Goal: Obtain resource: Download file/media

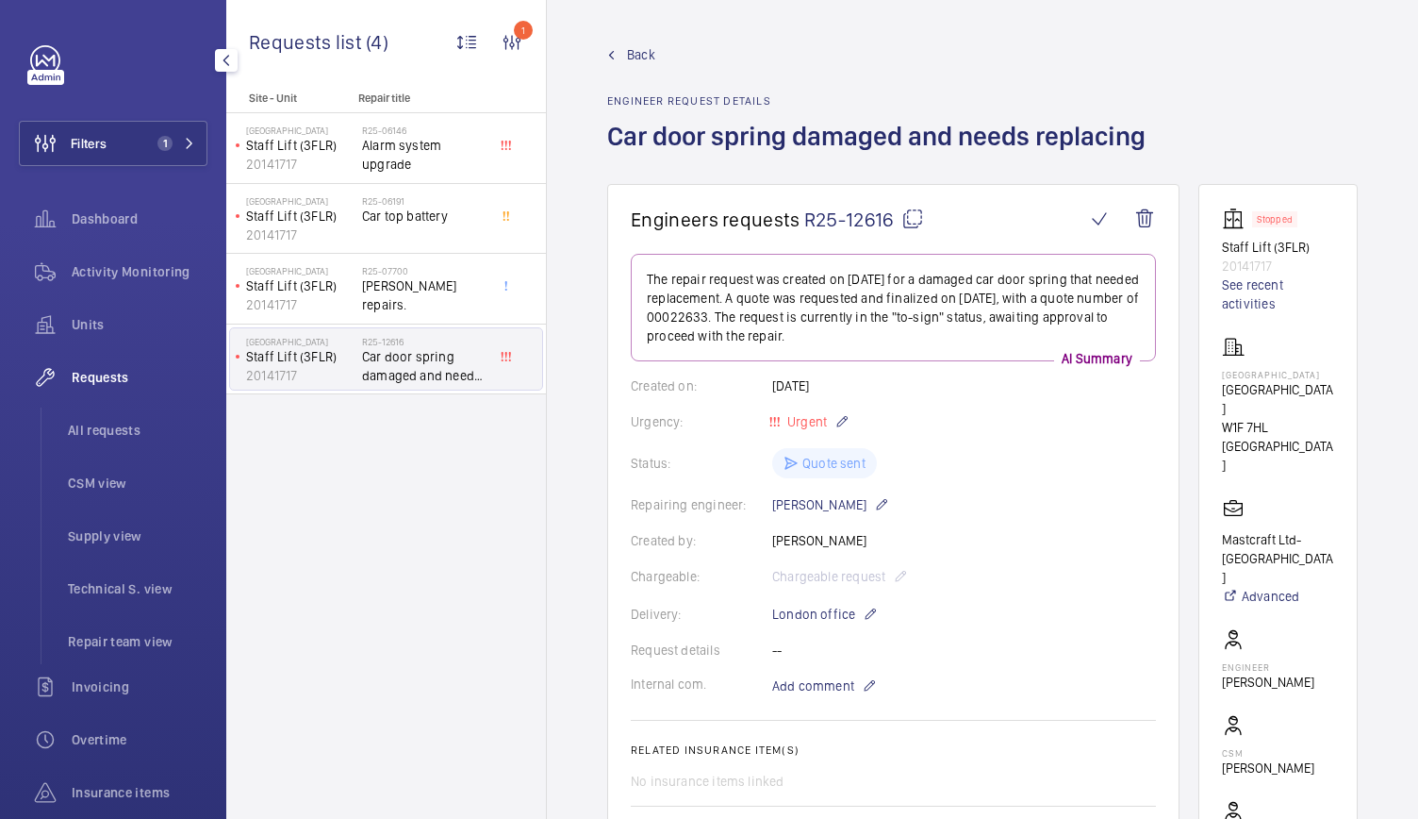
scroll to position [115, 0]
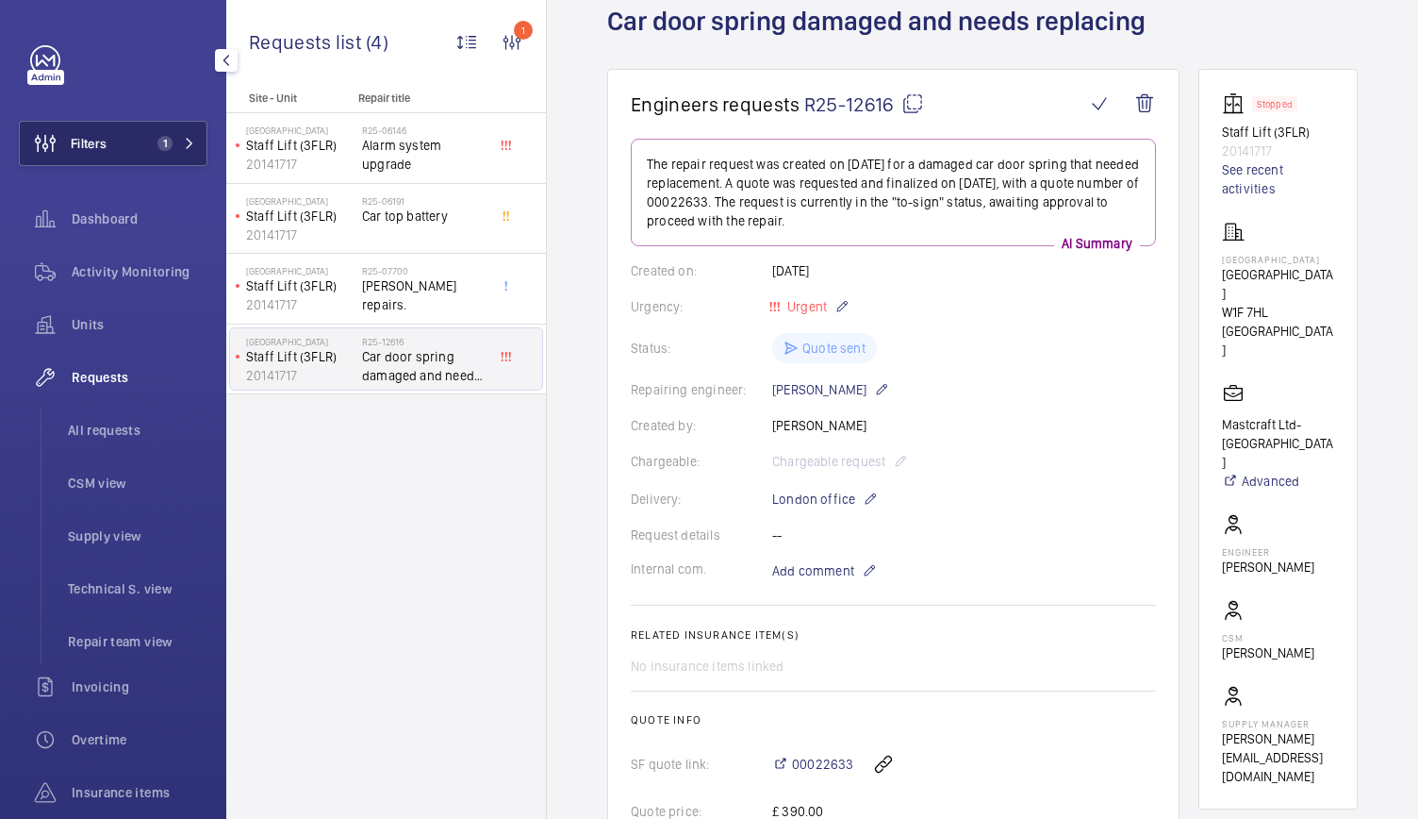
click at [119, 146] on button "Filters 1" at bounding box center [113, 143] width 189 height 45
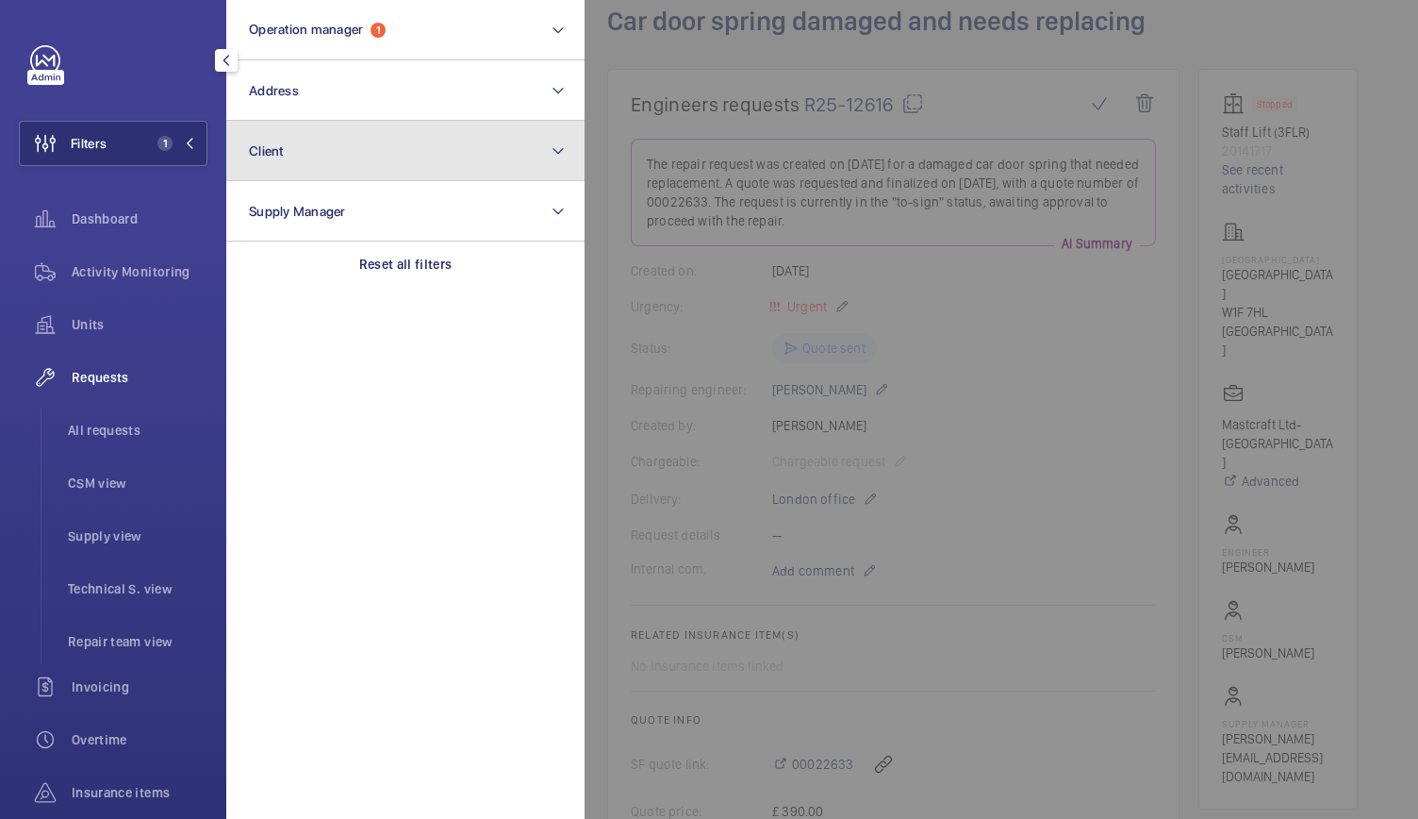
click at [310, 174] on button "Client" at bounding box center [405, 151] width 358 height 60
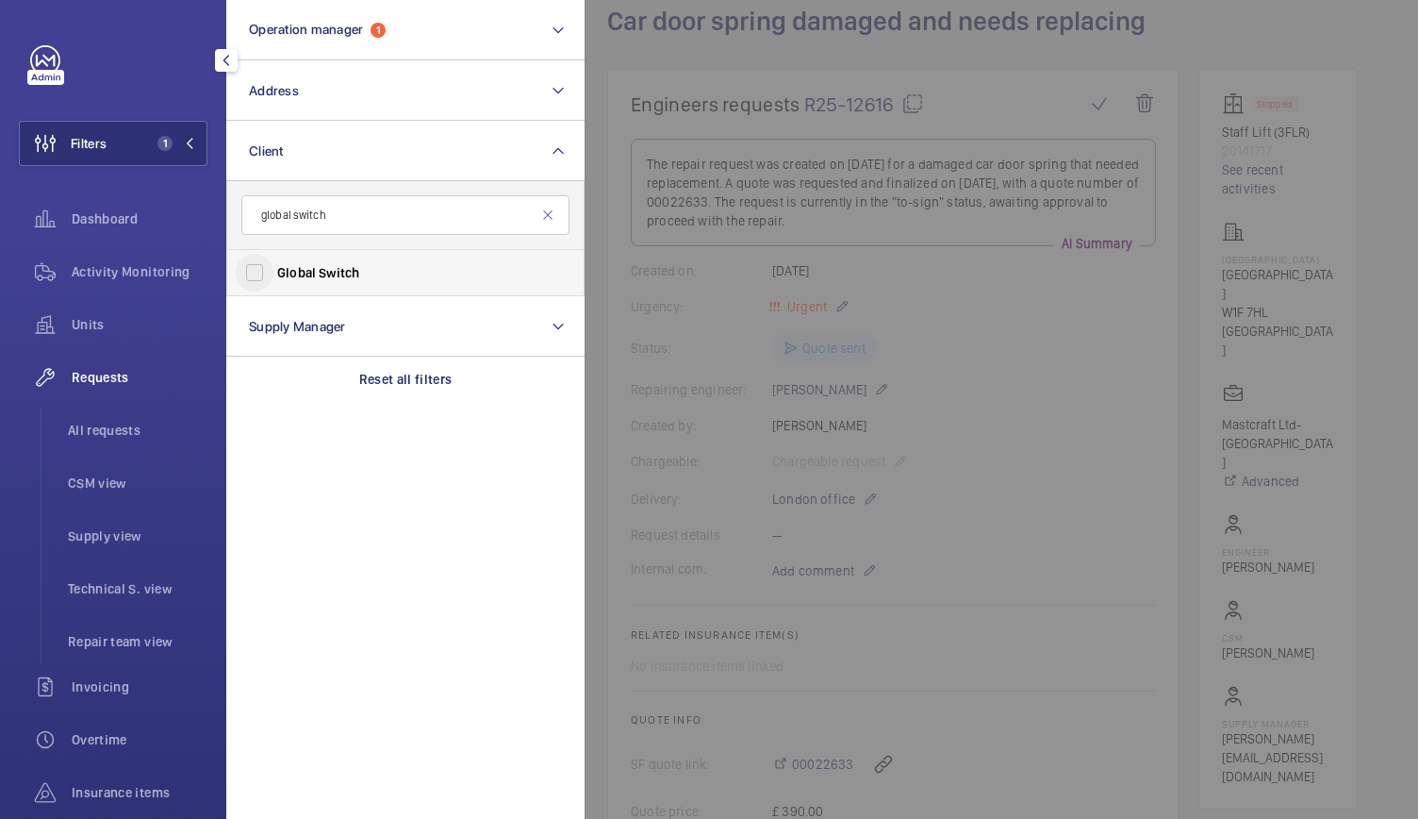
type input "global switch"
click at [253, 267] on input "Global Switch" at bounding box center [255, 273] width 38 height 38
checkbox input "true"
click at [718, 146] on div at bounding box center [1294, 409] width 1418 height 819
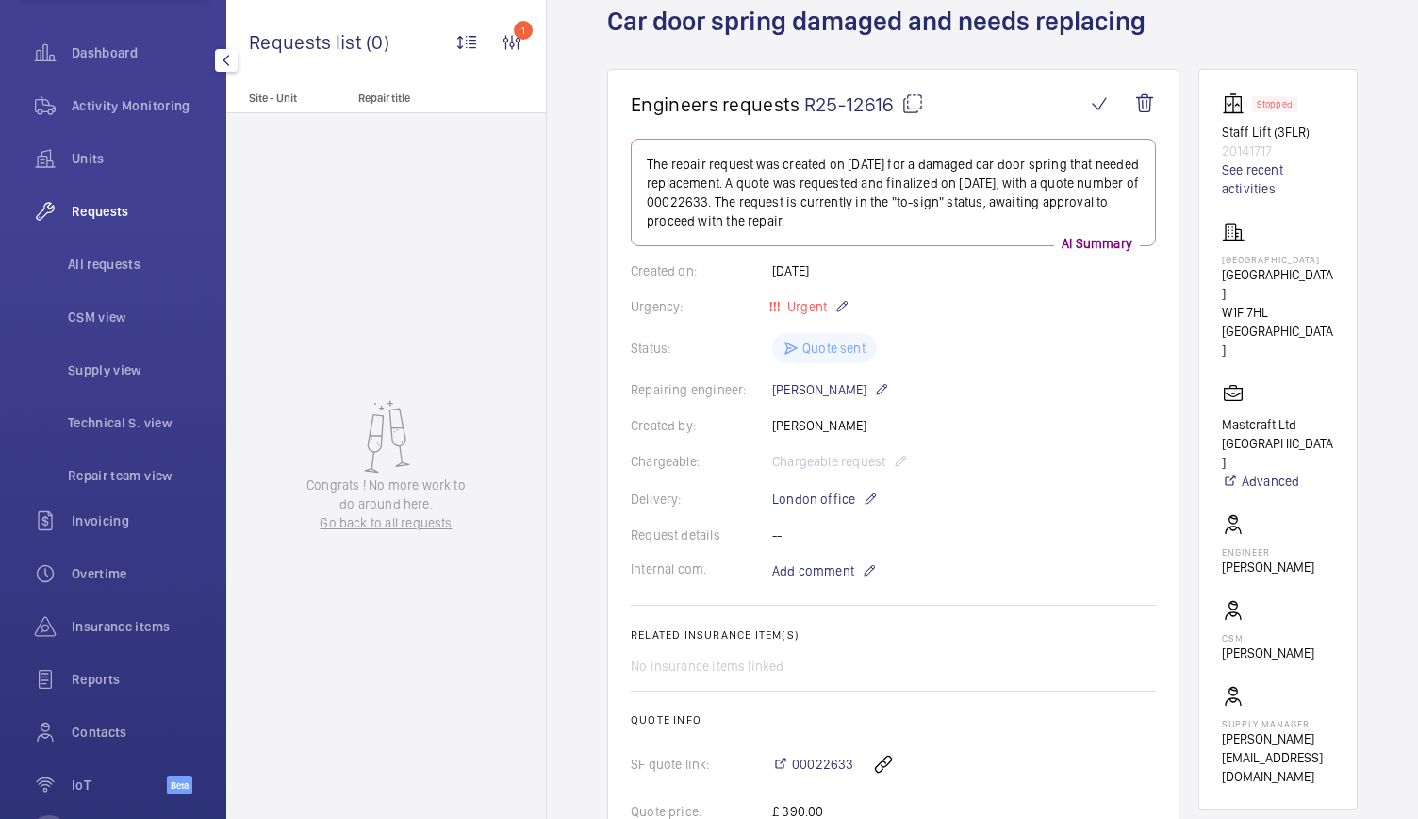
scroll to position [167, 0]
click at [108, 687] on div "Reports" at bounding box center [113, 677] width 189 height 45
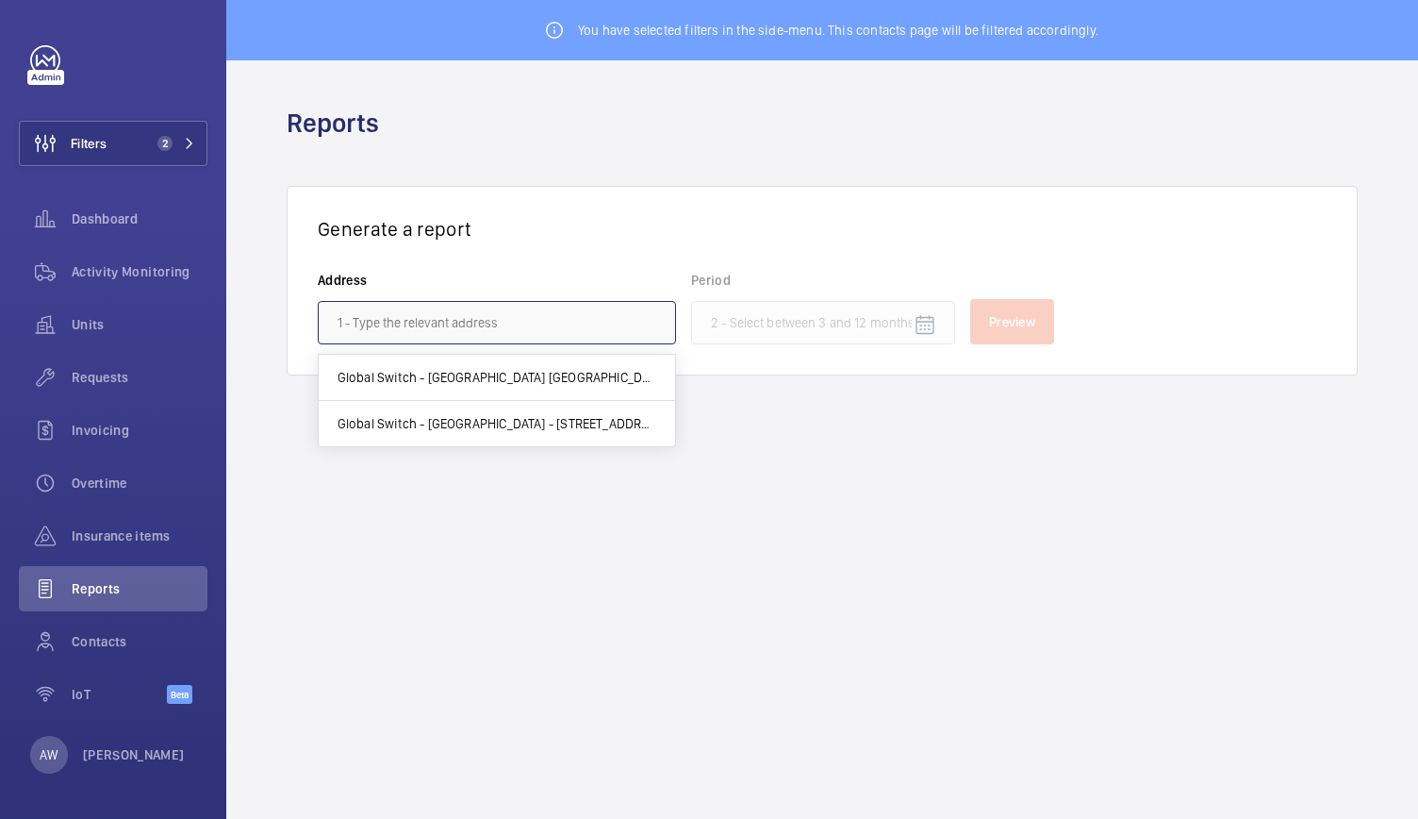
click at [465, 315] on input "text" at bounding box center [497, 322] width 358 height 43
click at [534, 371] on span "Global Switch - [GEOGRAPHIC_DATA] [GEOGRAPHIC_DATA]" at bounding box center [497, 377] width 319 height 19
type input "Global Switch - [GEOGRAPHIC_DATA] [GEOGRAPHIC_DATA]"
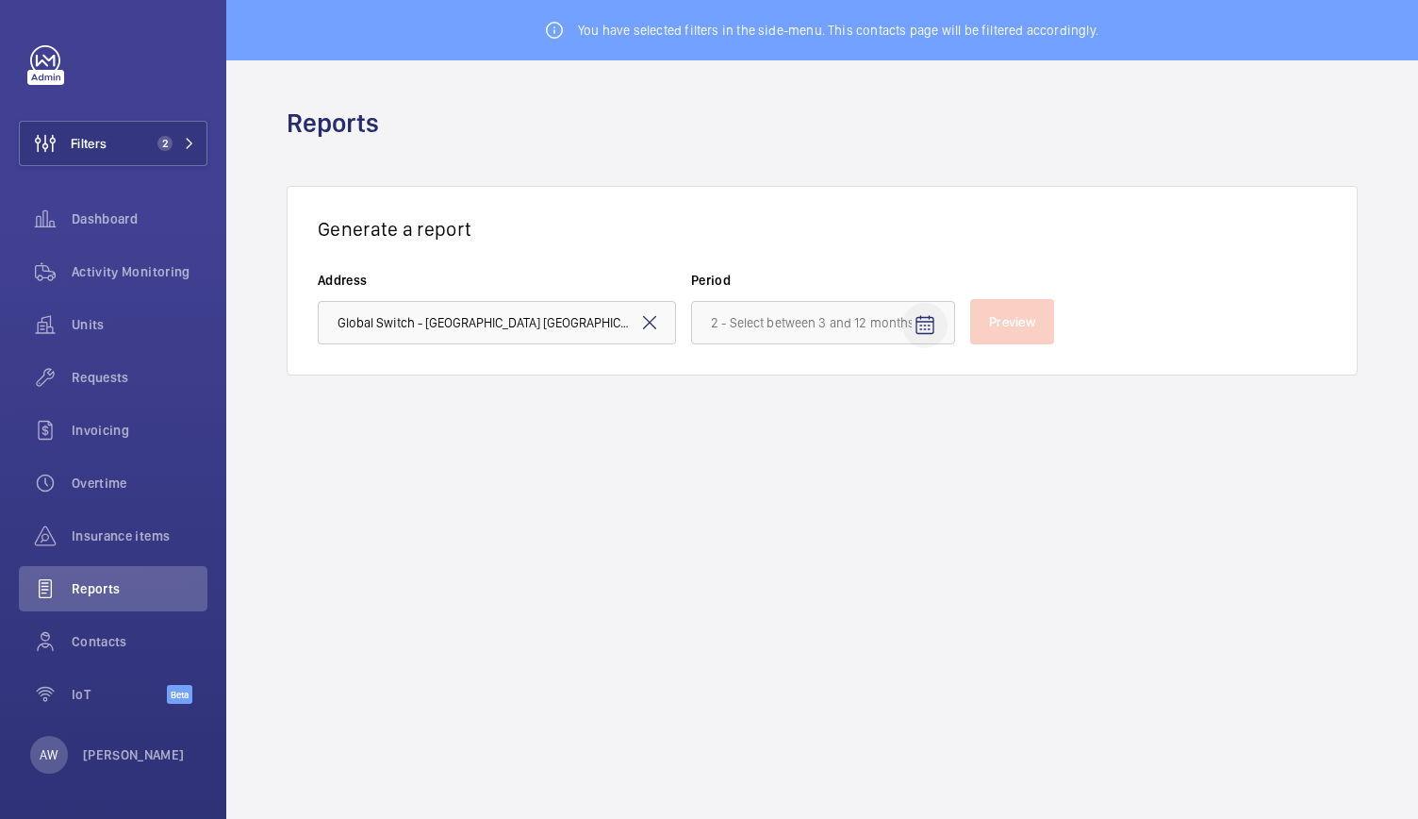
click at [933, 330] on mat-icon "Open calendar" at bounding box center [925, 325] width 23 height 23
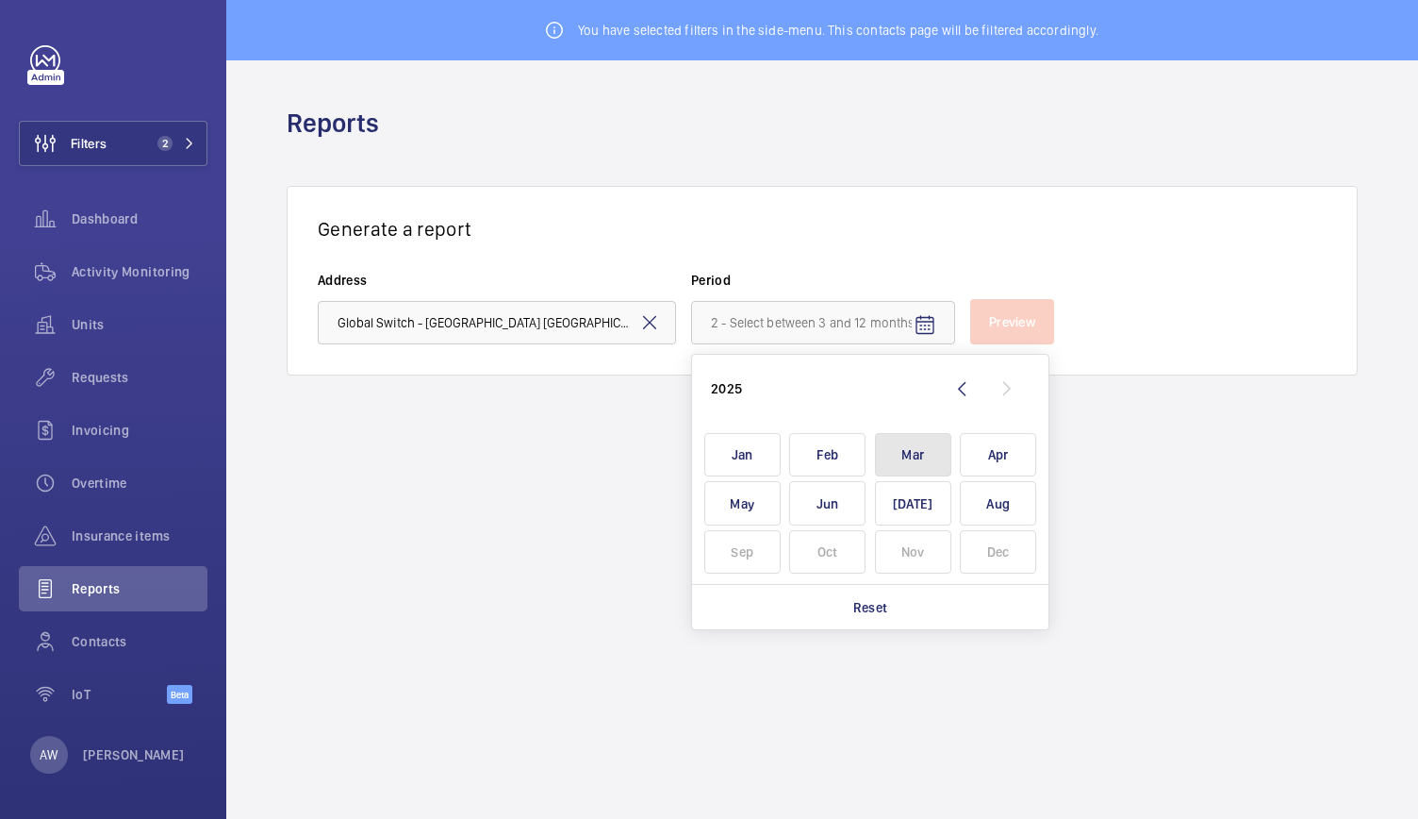
click at [914, 456] on span "Mar" at bounding box center [913, 455] width 76 height 44
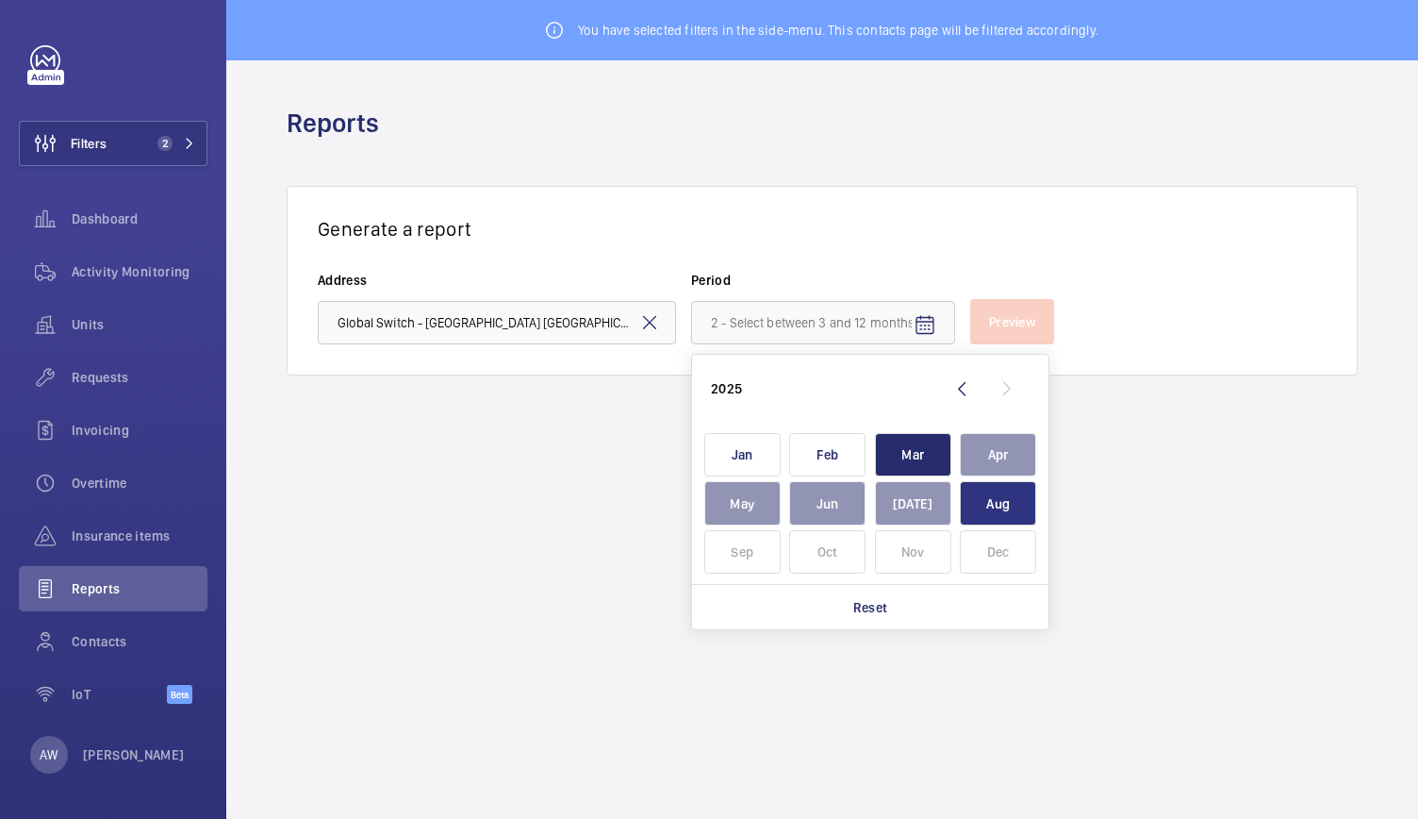
click at [983, 506] on span "Aug" at bounding box center [998, 503] width 76 height 44
type input "[DATE] - [DATE]"
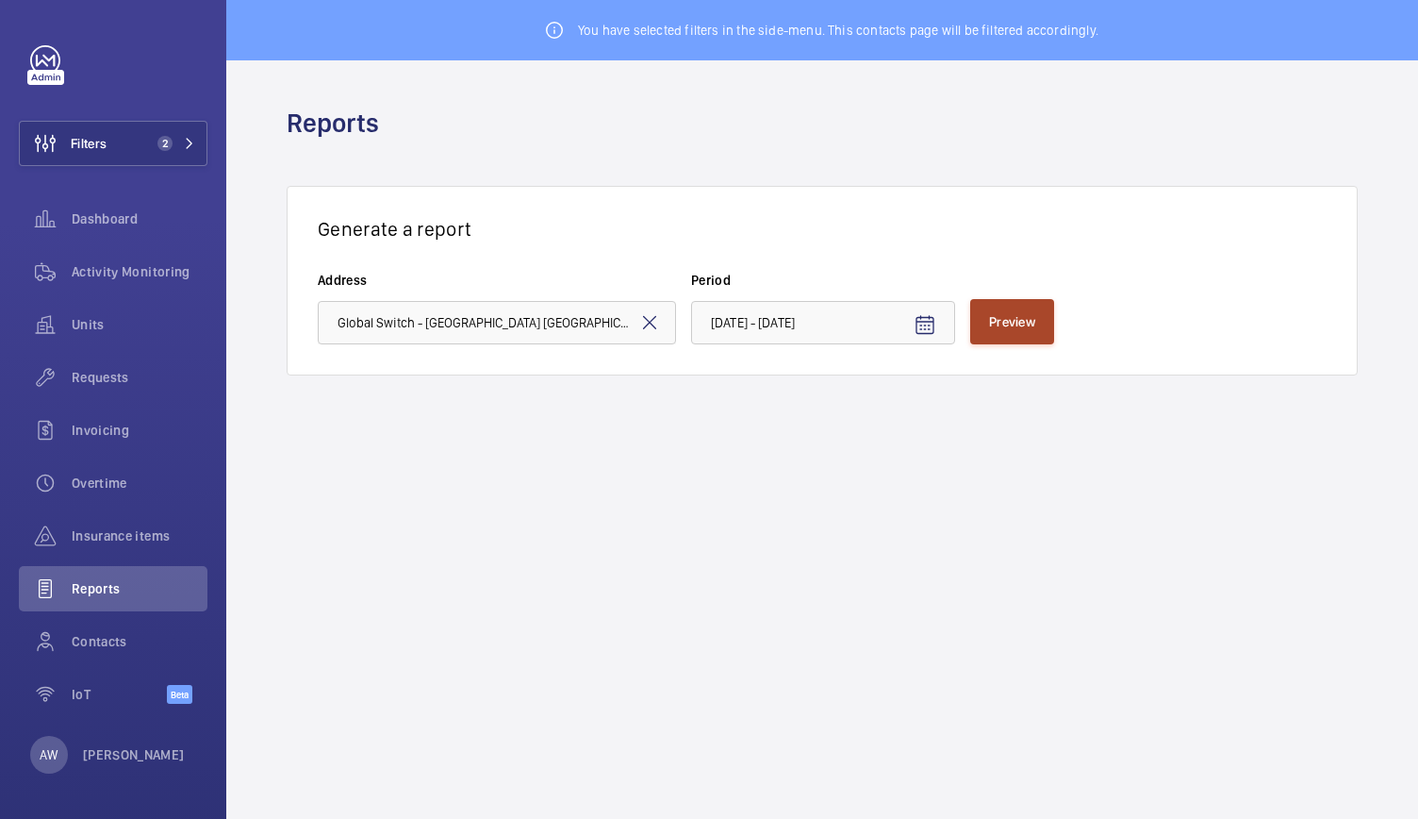
click at [1010, 318] on span "Preview" at bounding box center [1012, 321] width 46 height 15
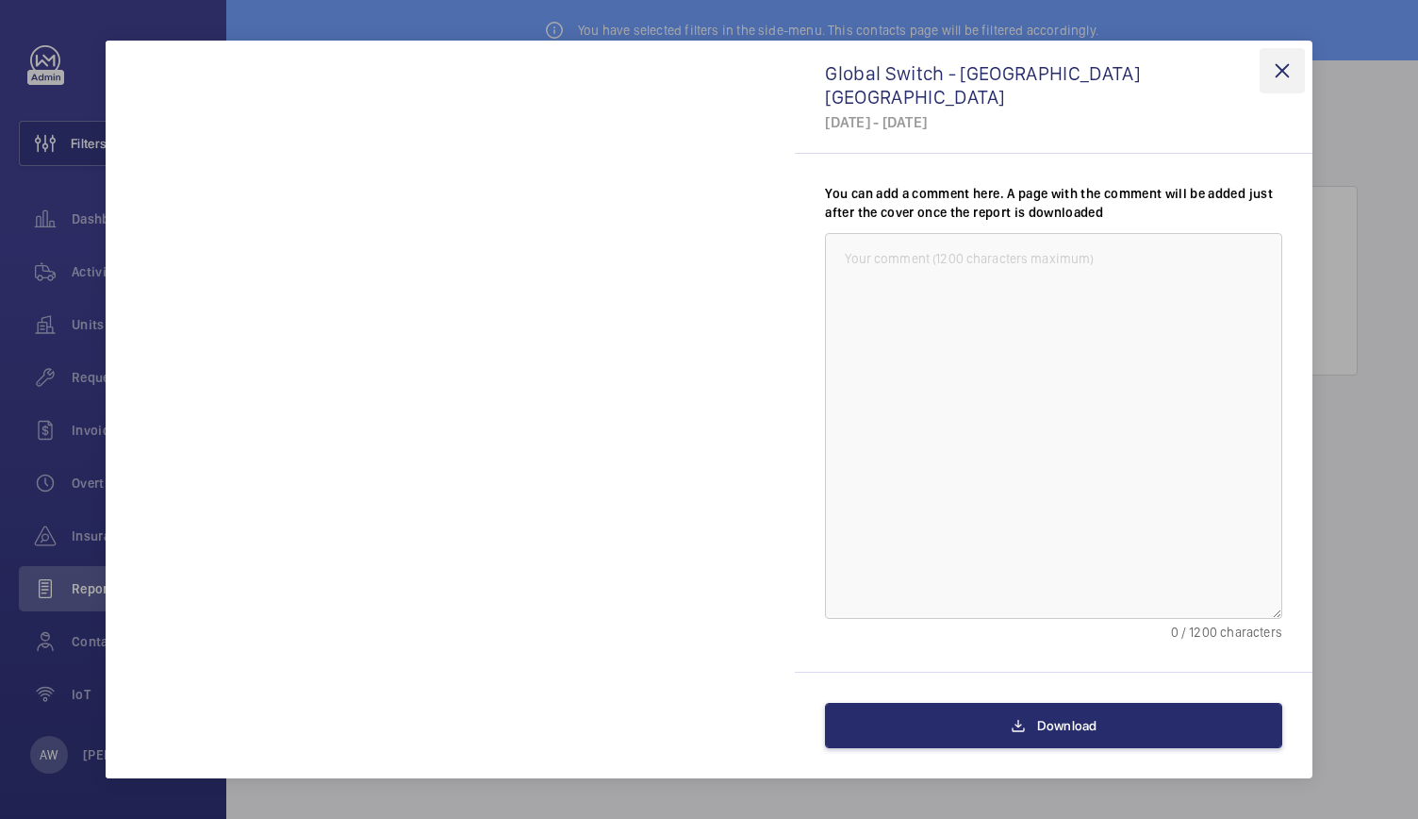
click at [1280, 63] on wm-front-icon-button at bounding box center [1282, 70] width 45 height 45
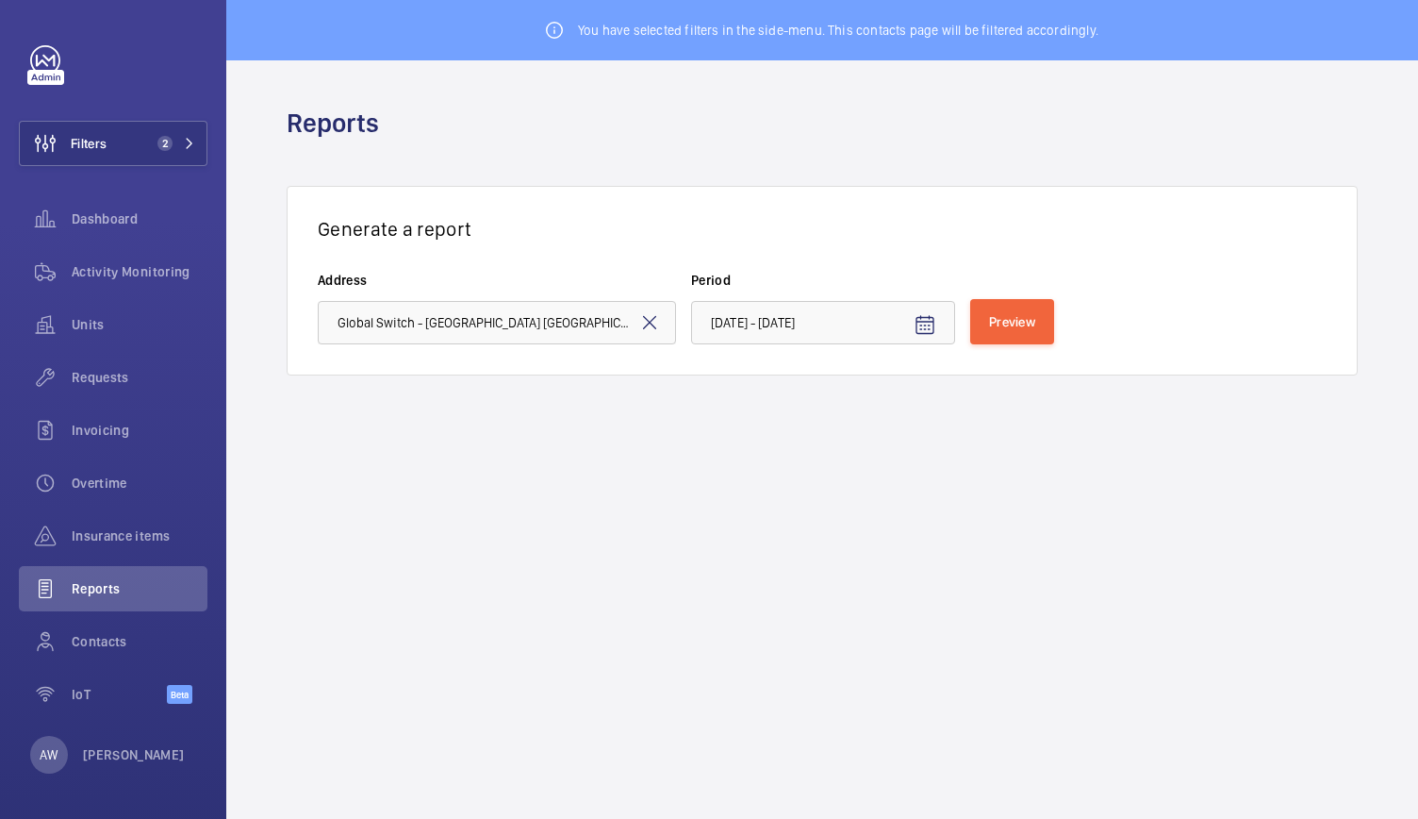
click at [658, 323] on mat-icon at bounding box center [649, 322] width 23 height 23
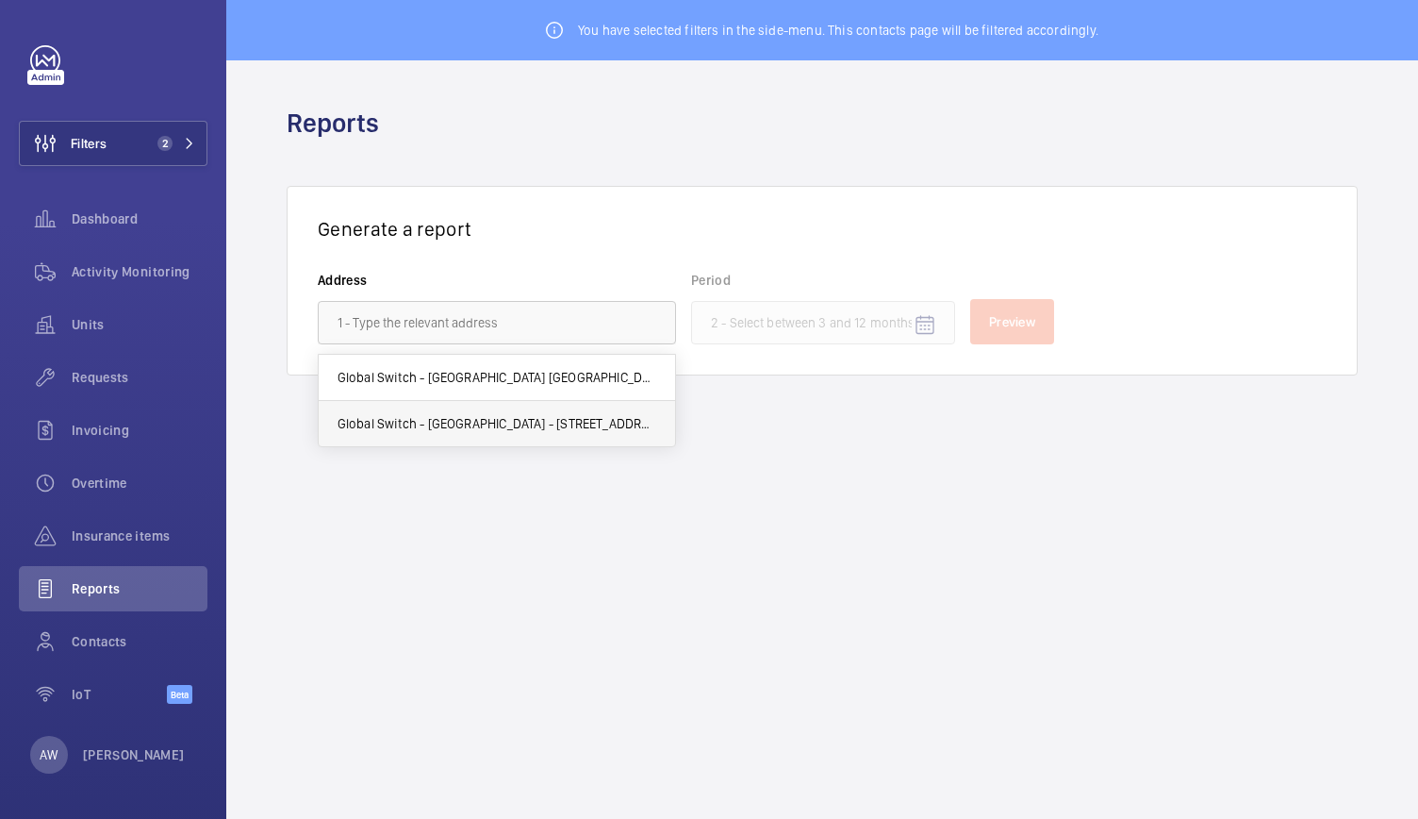
click at [530, 429] on span "Global Switch - [GEOGRAPHIC_DATA] - [STREET_ADDRESS]" at bounding box center [497, 423] width 319 height 19
type input "Global Switch - [GEOGRAPHIC_DATA] - [STREET_ADDRESS]"
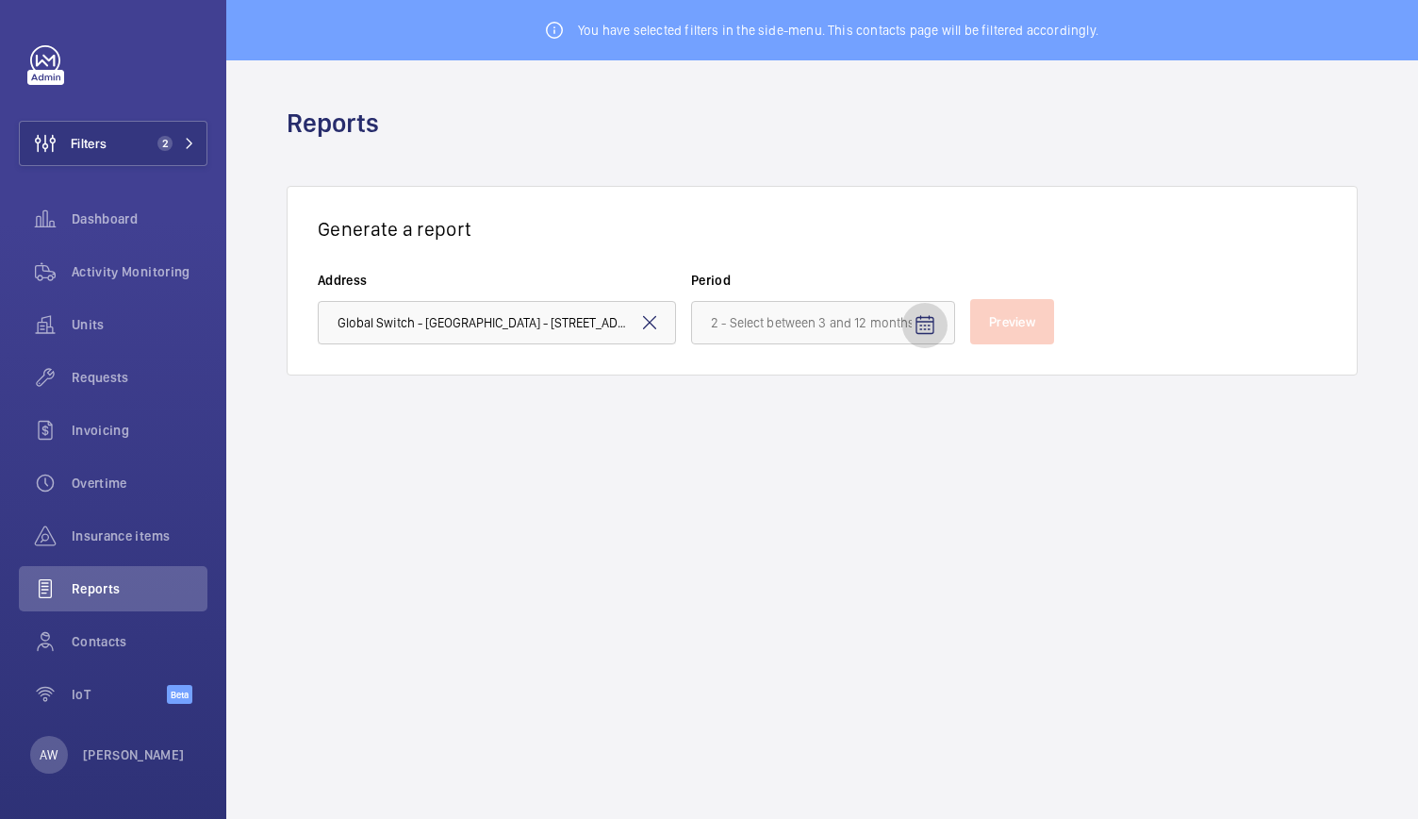
click at [928, 312] on span "Open calendar" at bounding box center [924, 325] width 45 height 45
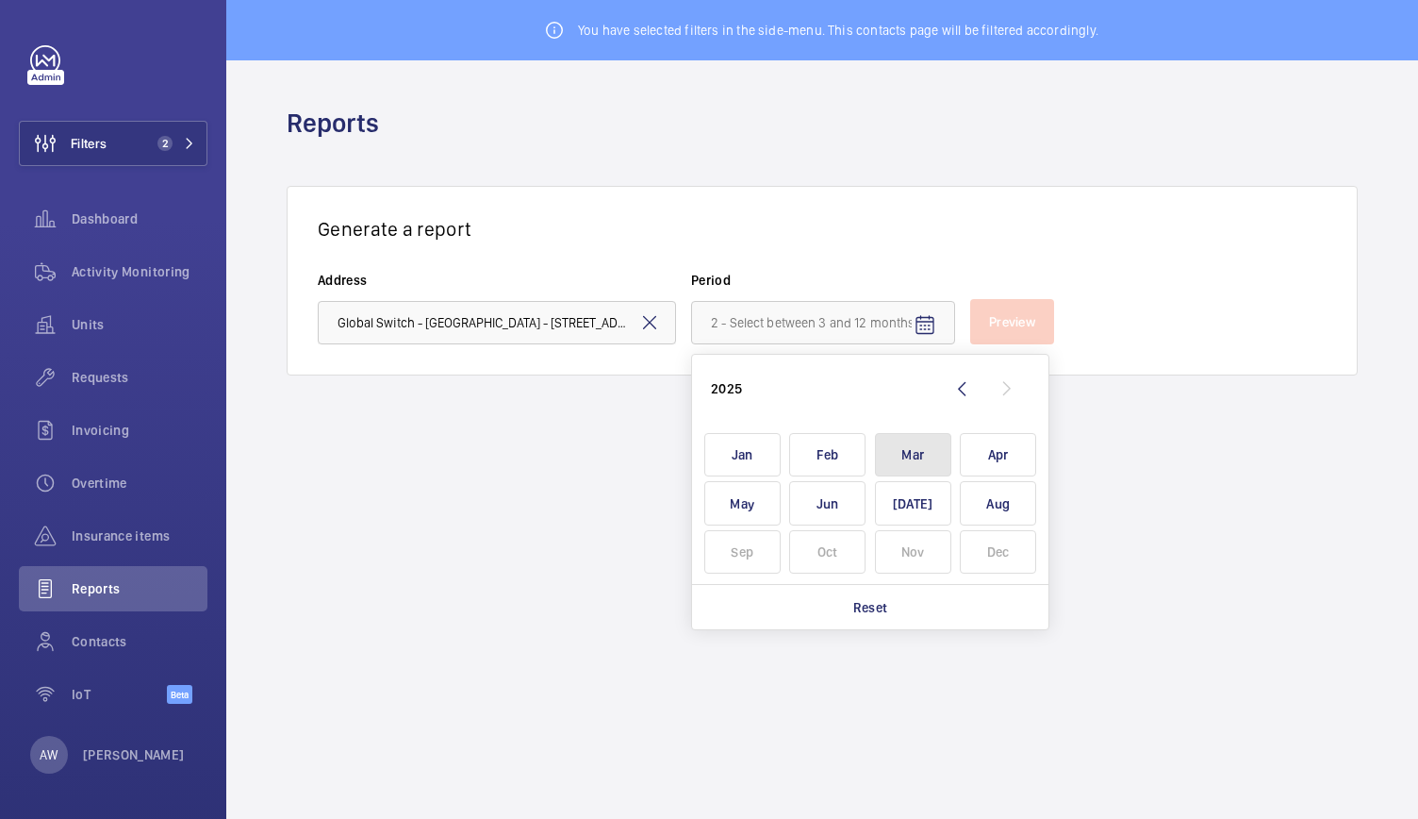
click at [918, 448] on span "Mar" at bounding box center [913, 455] width 76 height 44
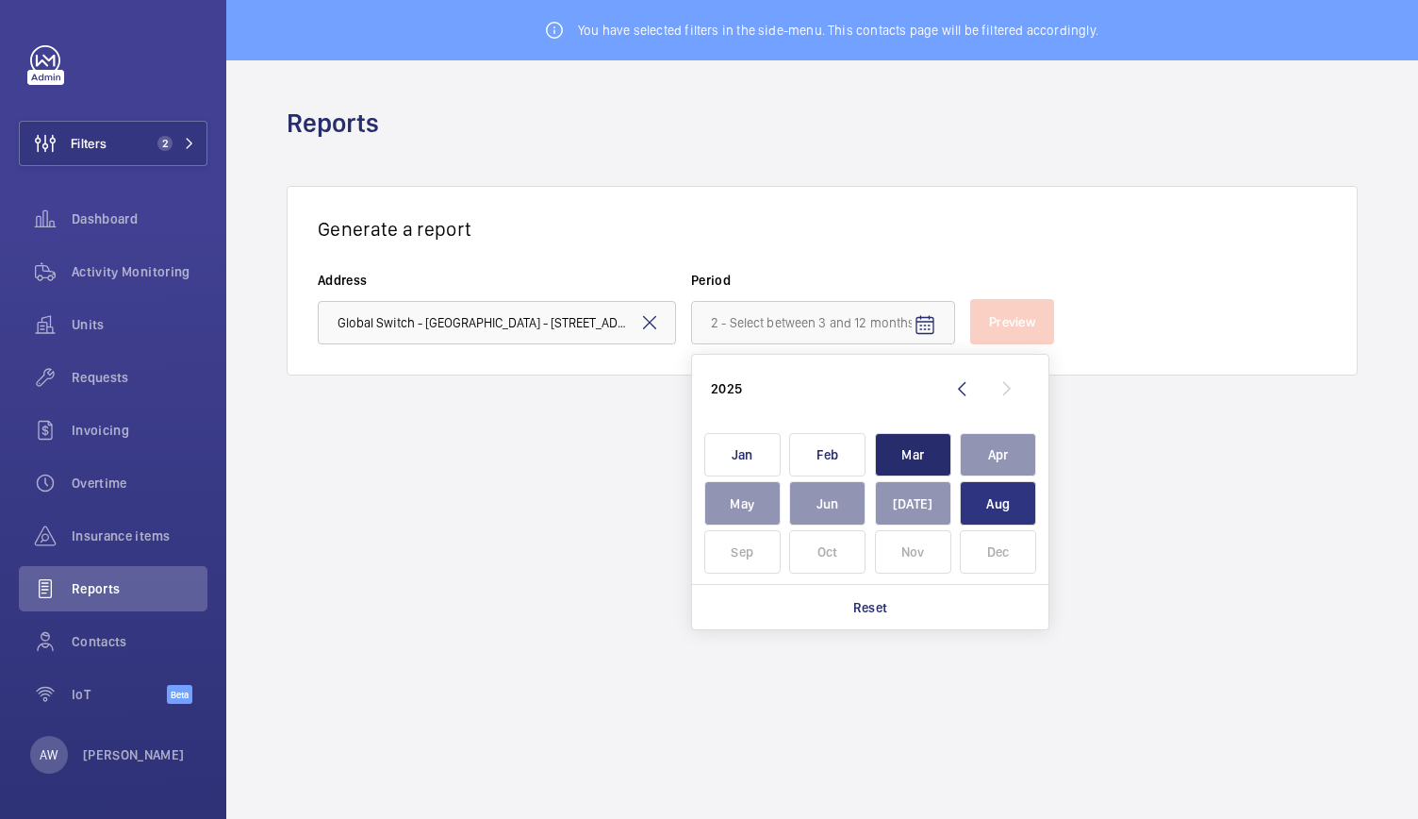
click at [998, 499] on span "Aug" at bounding box center [998, 503] width 76 height 44
type input "[DATE] - [DATE]"
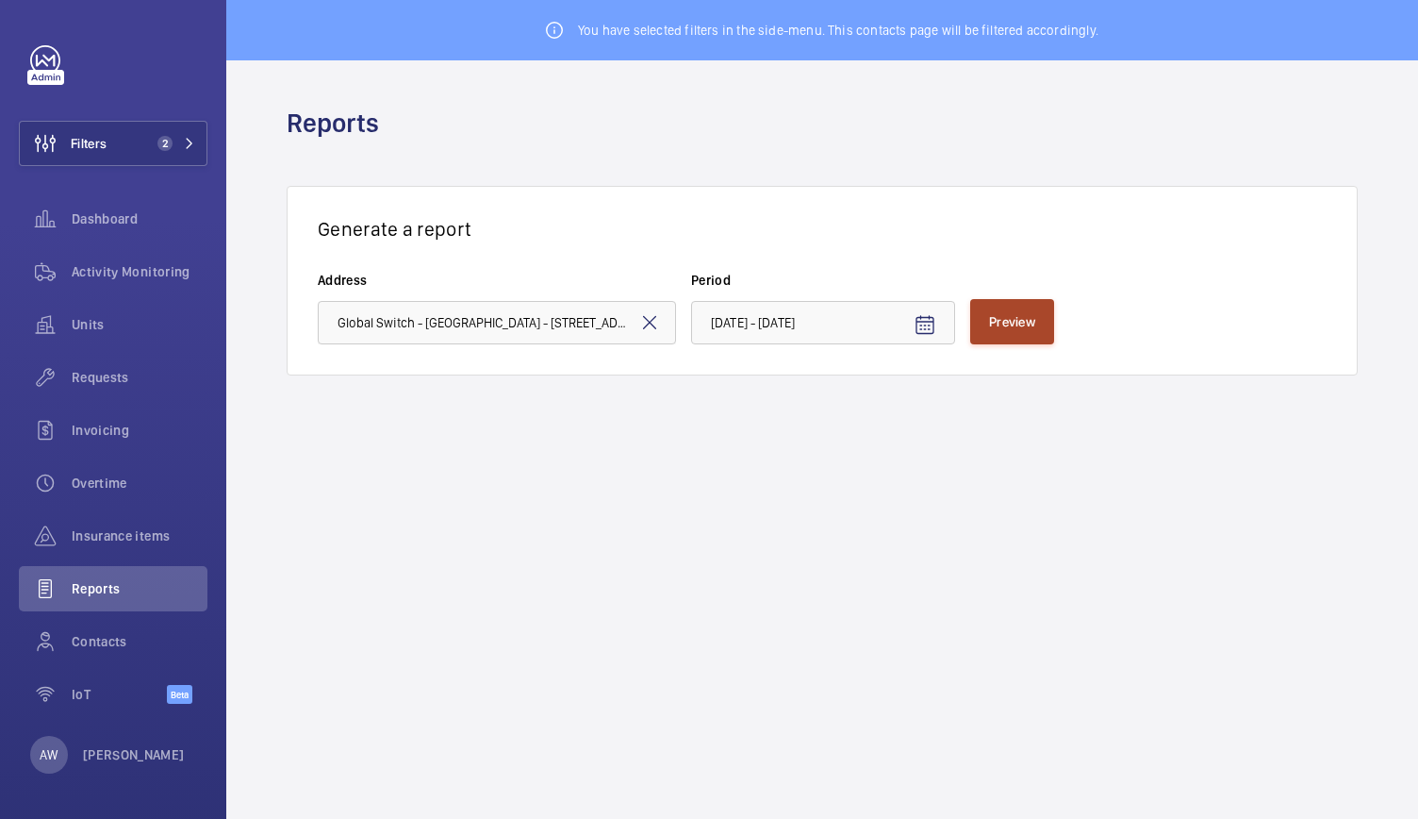
click at [1041, 333] on button "Preview" at bounding box center [1012, 321] width 84 height 45
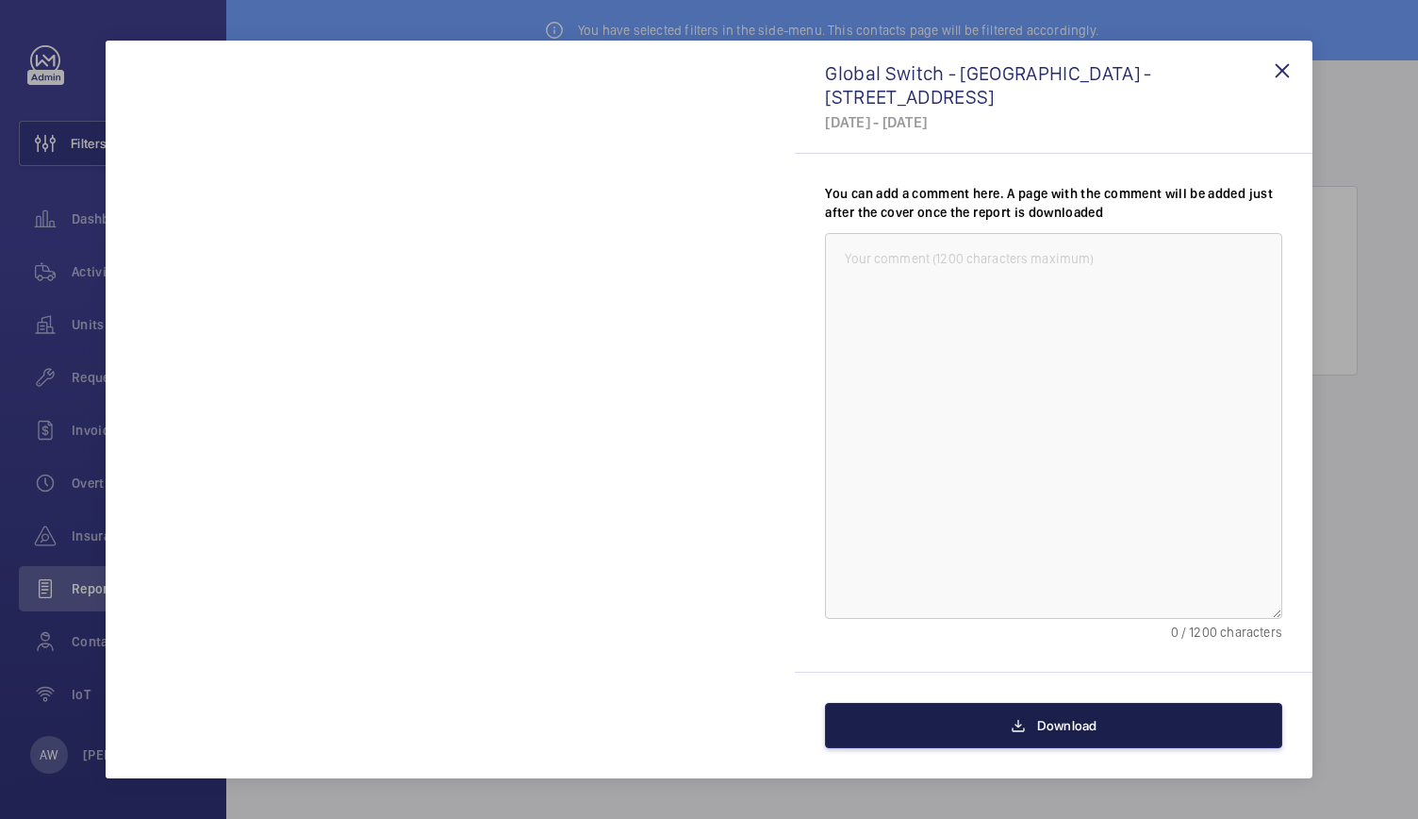
click at [1007, 720] on button "Download" at bounding box center [1053, 725] width 457 height 45
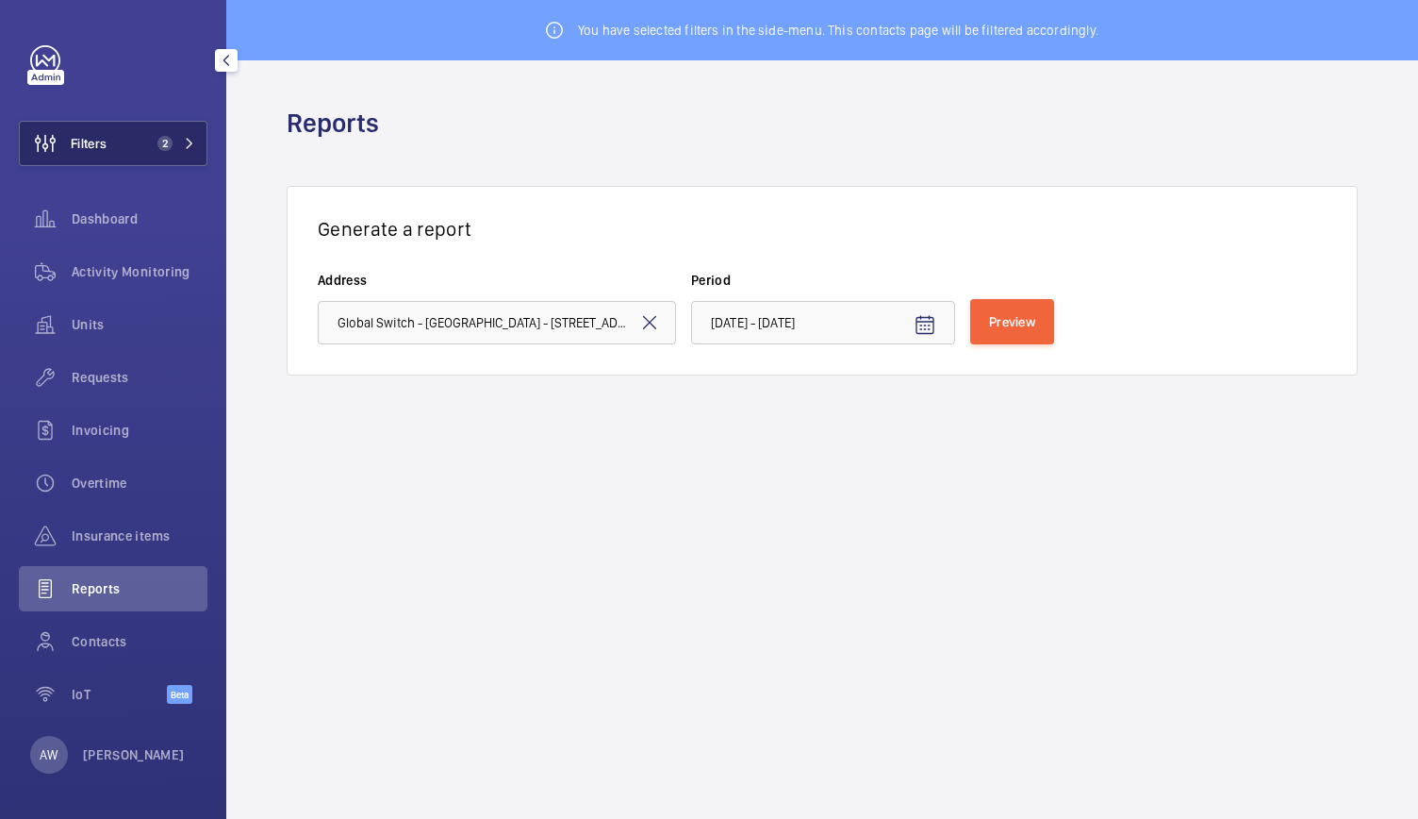
click at [176, 137] on span "2" at bounding box center [172, 143] width 45 height 15
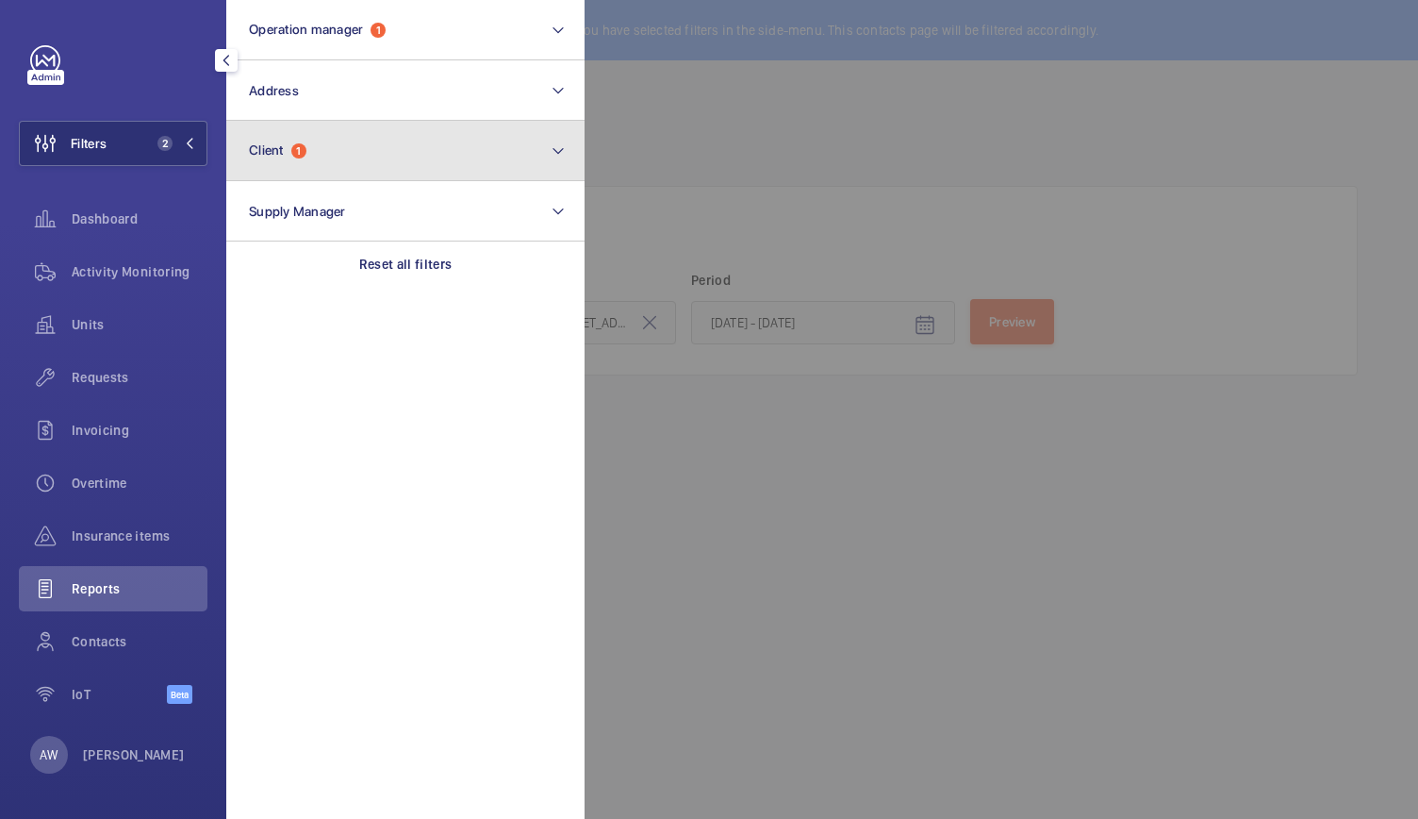
click at [313, 148] on button "Client 1" at bounding box center [405, 151] width 358 height 60
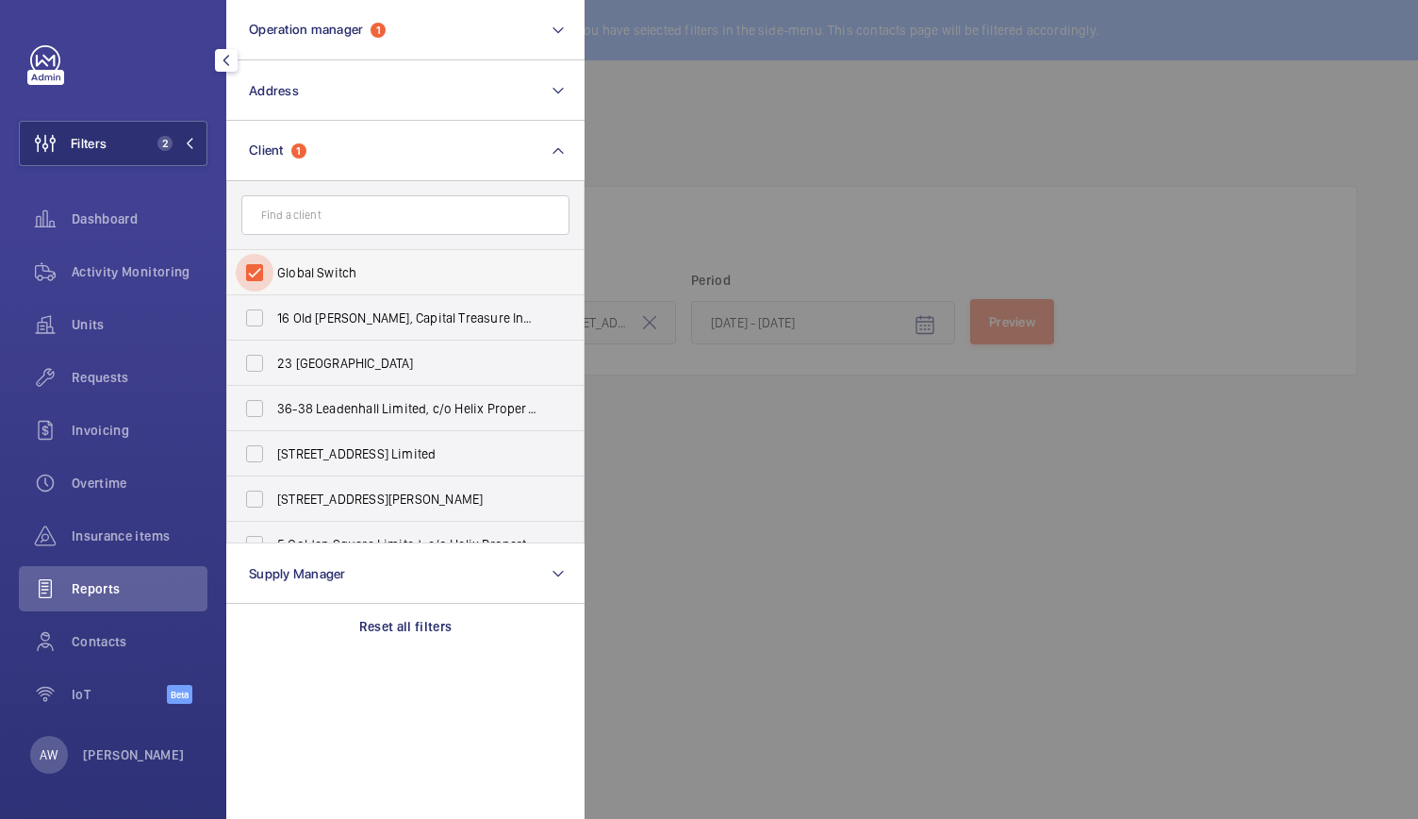
click at [255, 271] on input "Global Switch" at bounding box center [255, 273] width 38 height 38
checkbox input "false"
click at [286, 210] on input "text" at bounding box center [405, 215] width 328 height 40
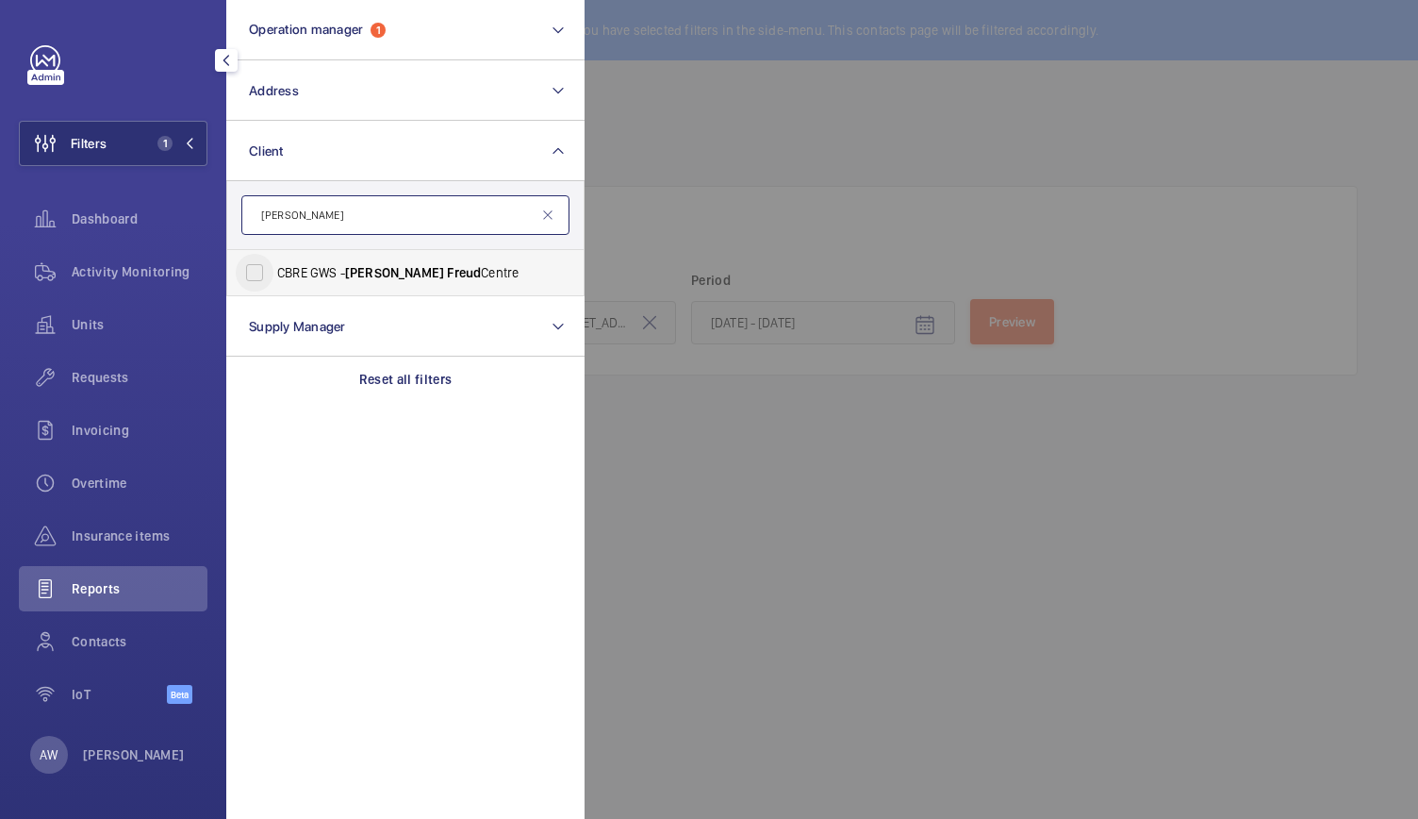
type input "[PERSON_NAME]"
click at [266, 274] on input "CBRE GWS - [PERSON_NAME][GEOGRAPHIC_DATA]" at bounding box center [255, 273] width 38 height 38
checkbox input "true"
click at [798, 212] on div at bounding box center [1294, 409] width 1418 height 819
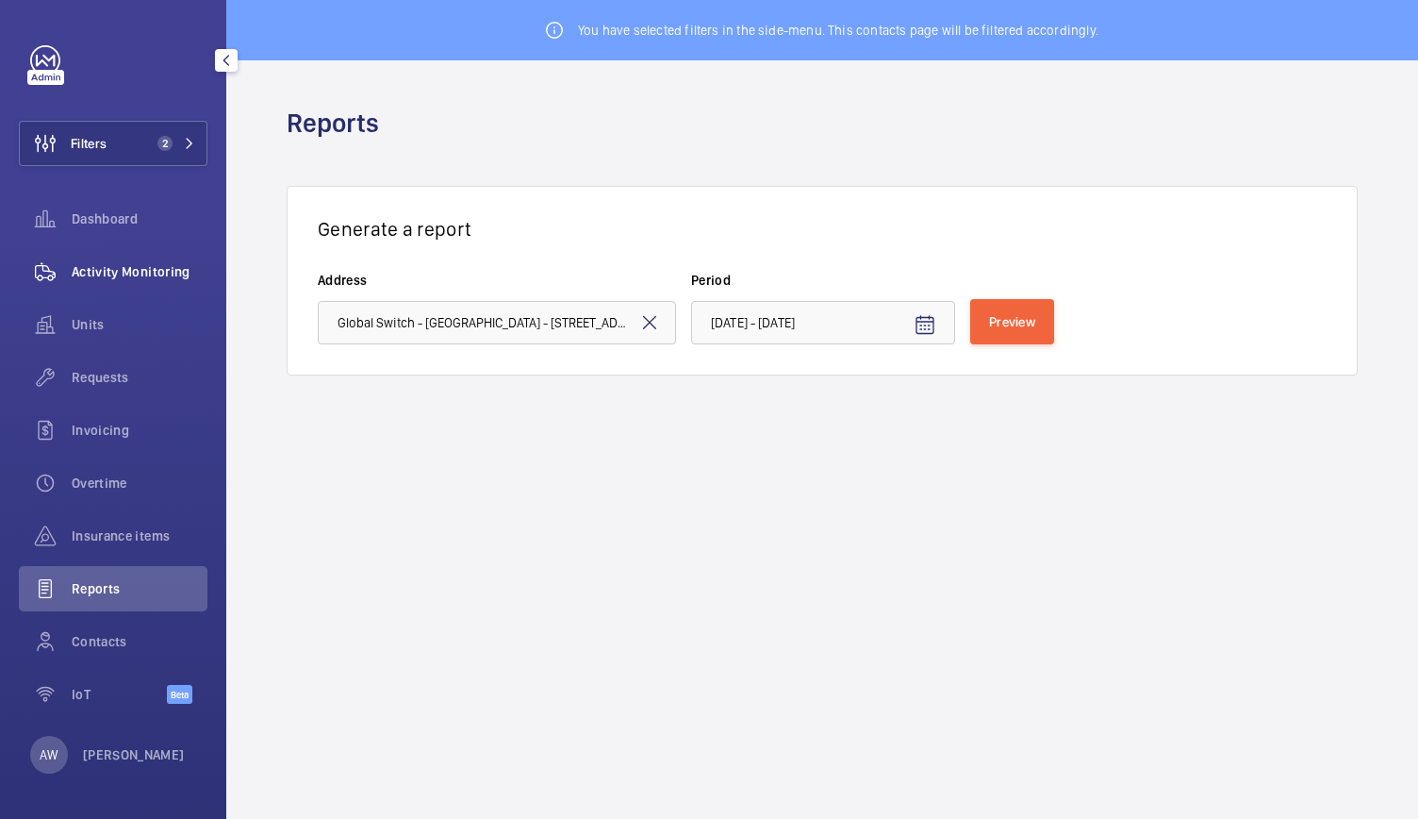
click at [156, 275] on span "Activity Monitoring" at bounding box center [140, 271] width 136 height 19
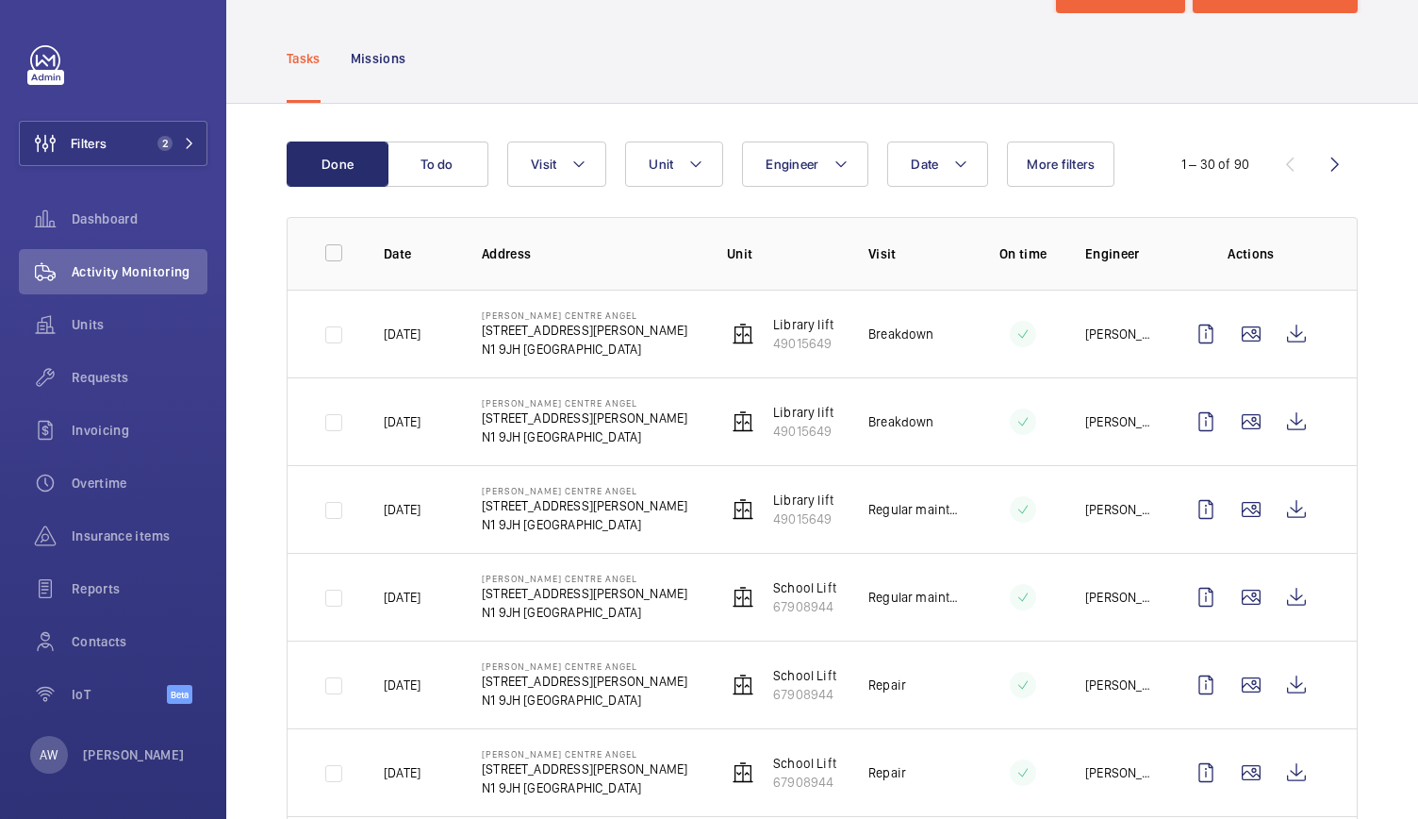
scroll to position [90, 0]
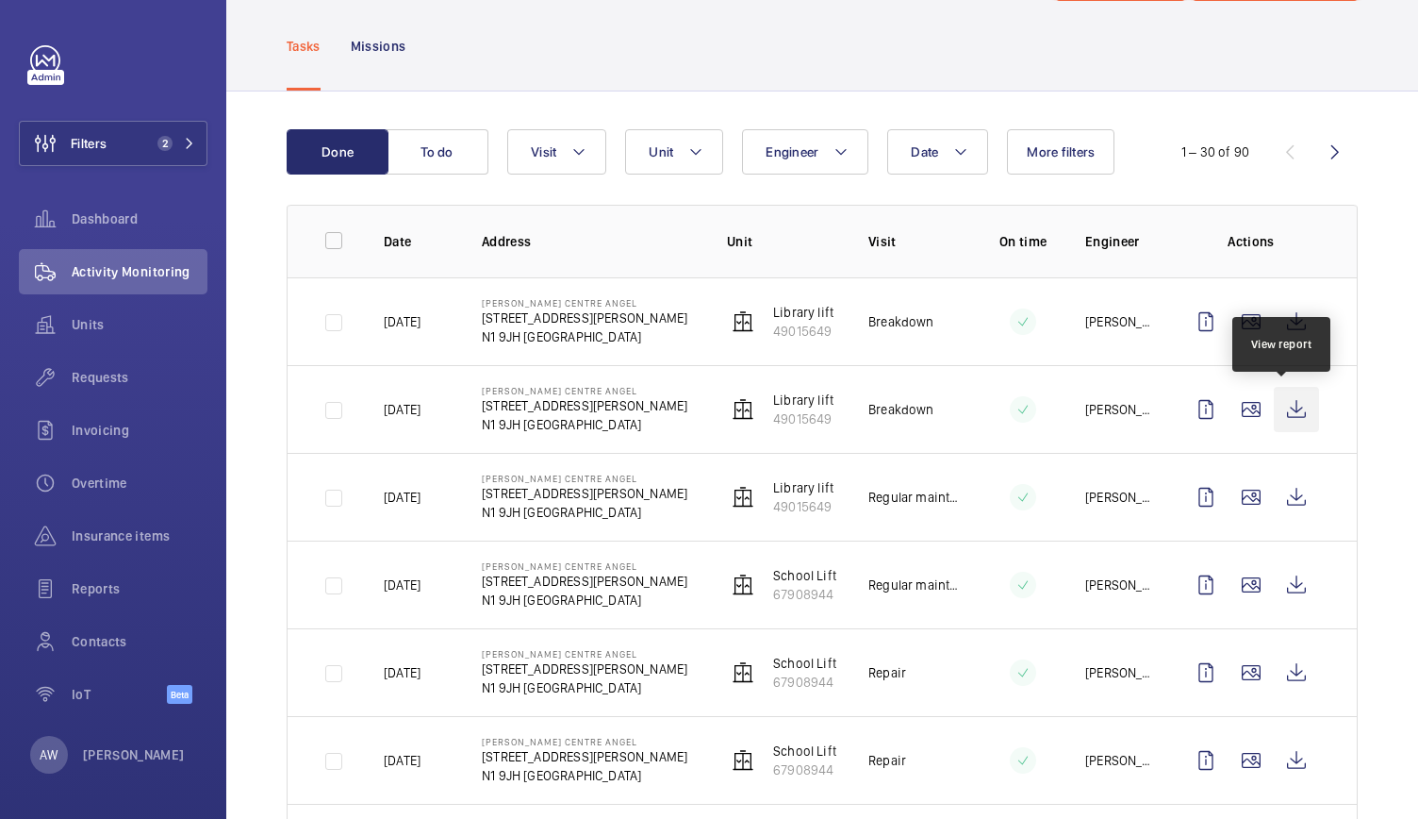
click at [1282, 399] on wm-front-icon-button at bounding box center [1296, 409] width 45 height 45
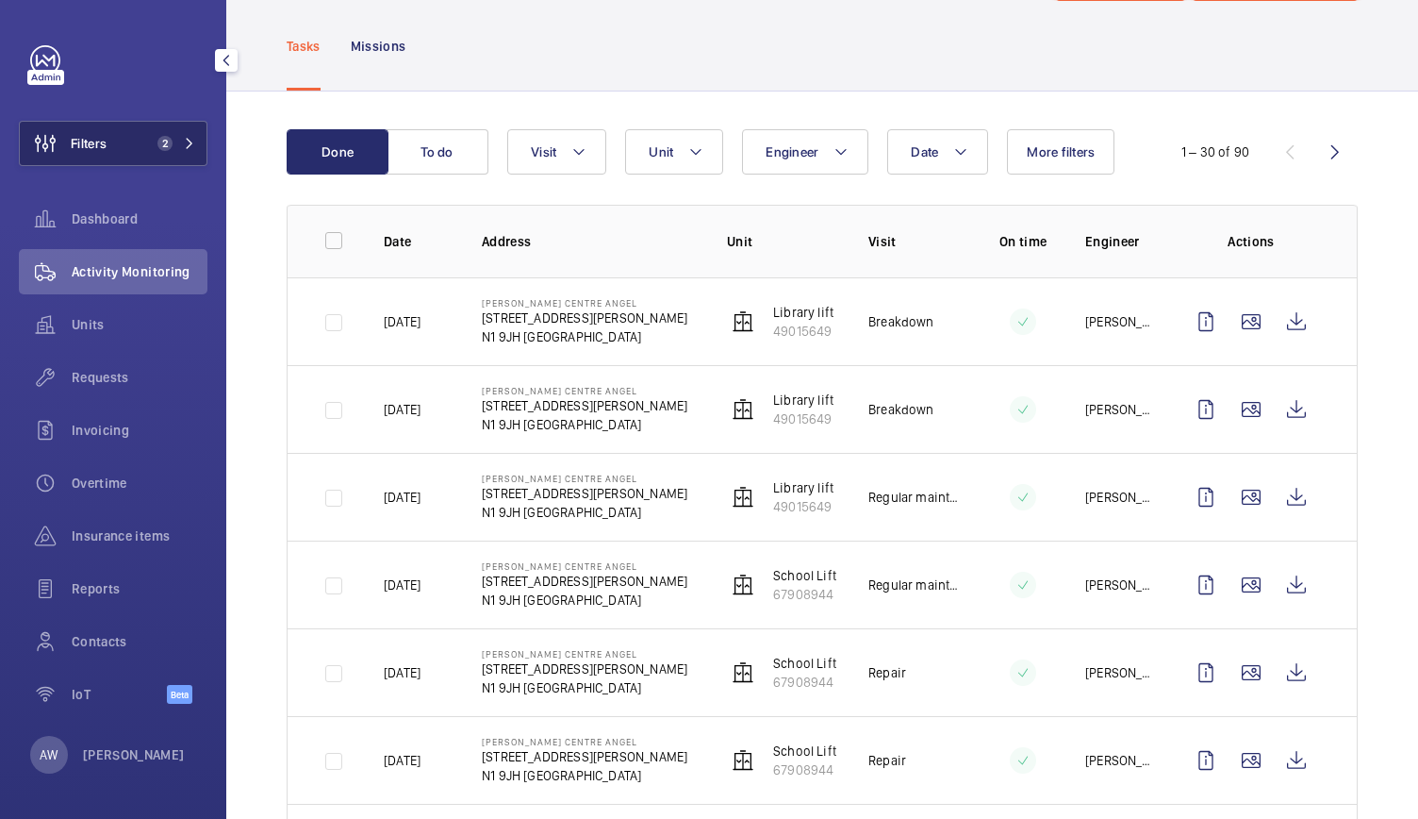
click at [158, 155] on button "Filters 2" at bounding box center [113, 143] width 189 height 45
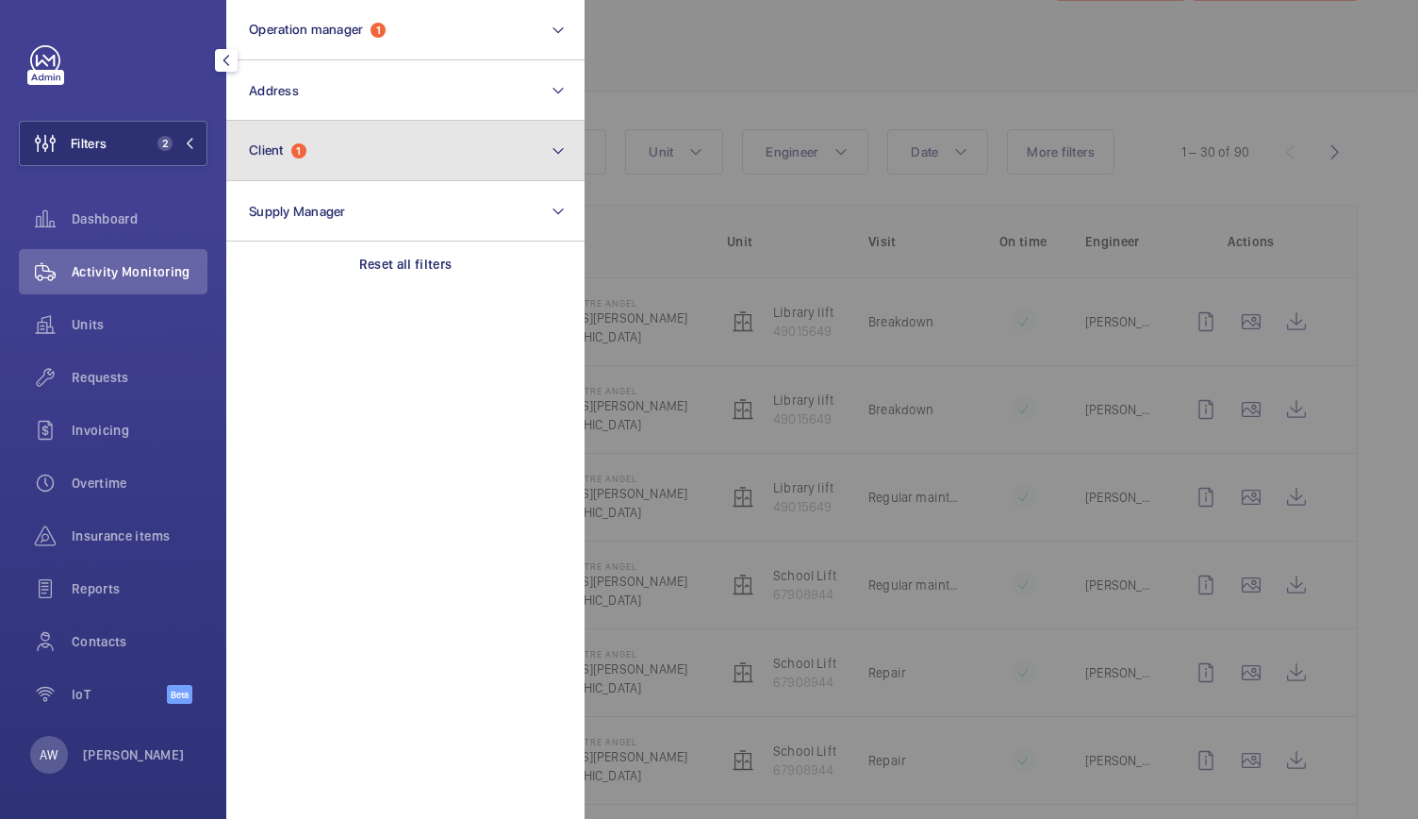
click at [304, 174] on button "Client 1" at bounding box center [405, 151] width 358 height 60
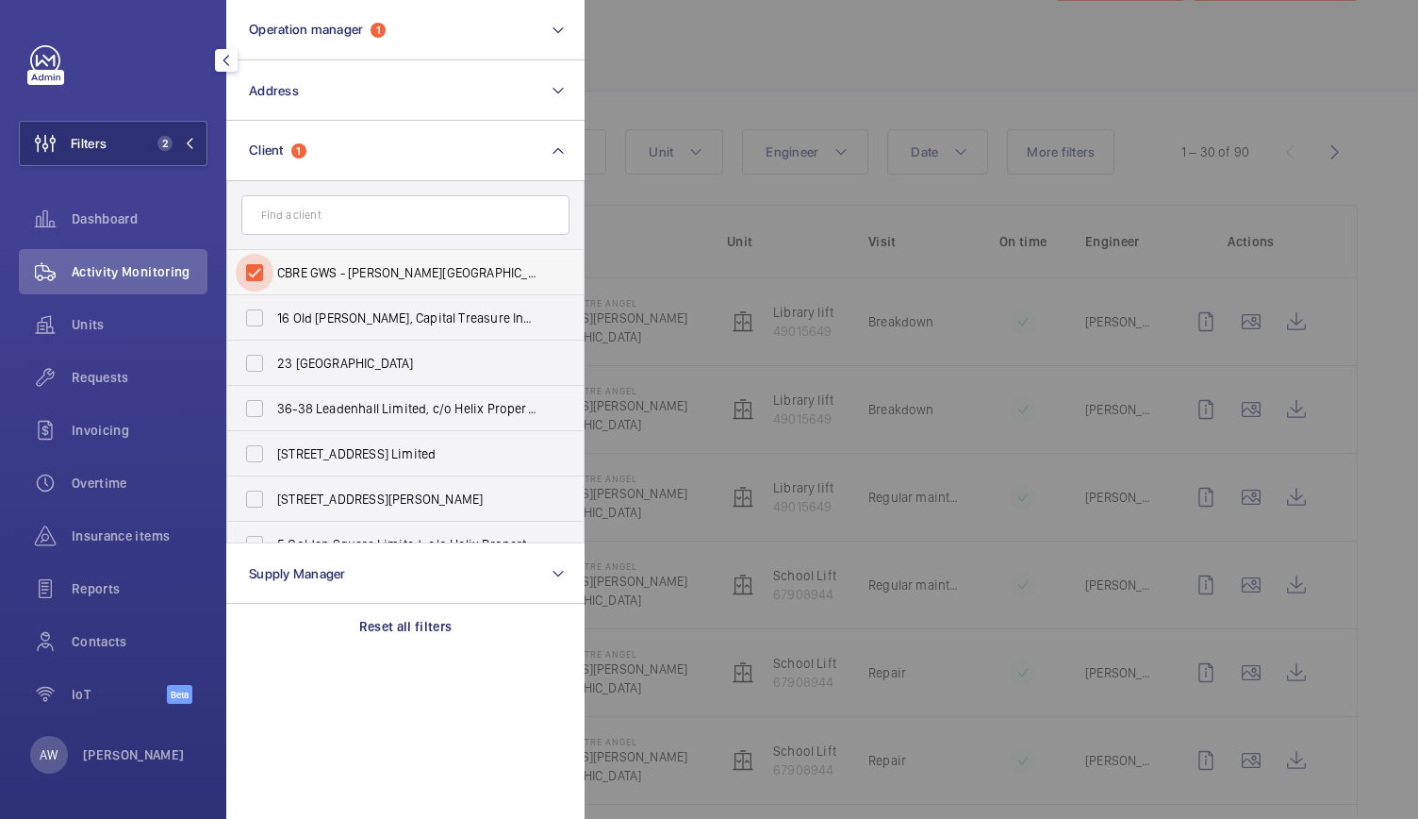
click at [258, 261] on input "CBRE GWS - [PERSON_NAME][GEOGRAPHIC_DATA]" at bounding box center [255, 273] width 38 height 38
checkbox input "false"
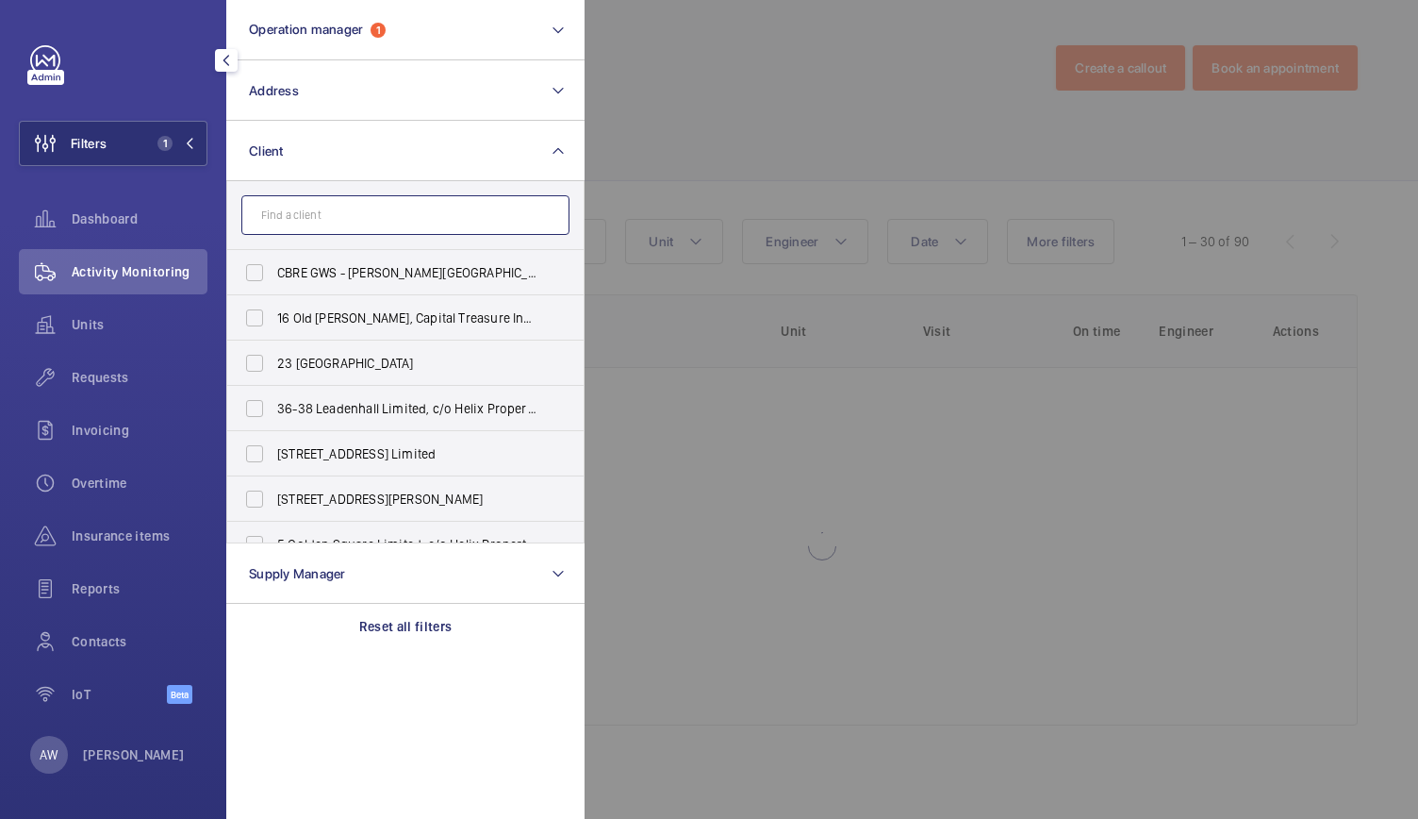
click at [296, 213] on input "text" at bounding box center [405, 215] width 328 height 40
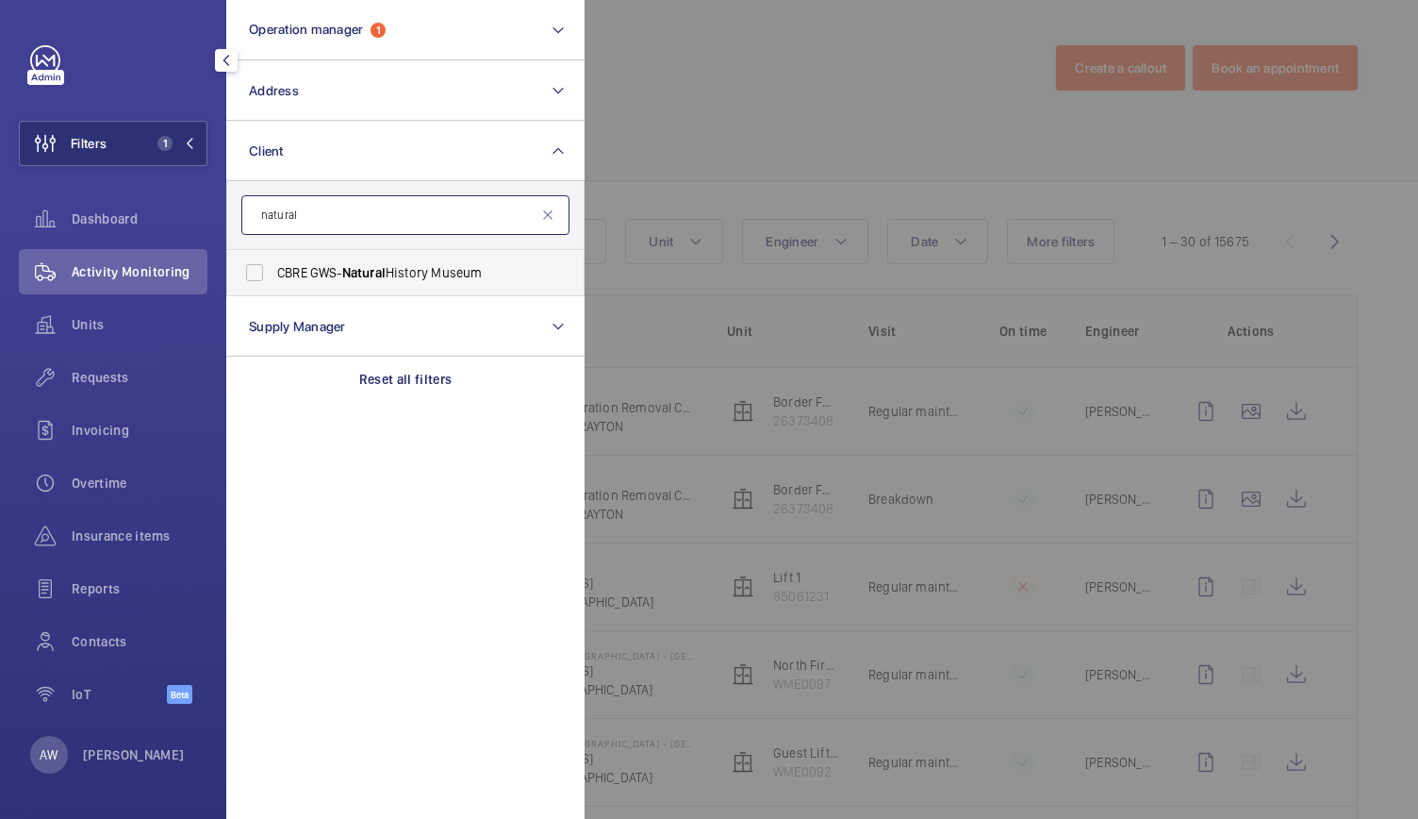
type input "natural"
click at [339, 264] on span "CBRE GWS- [GEOGRAPHIC_DATA]" at bounding box center [406, 272] width 259 height 19
click at [273, 264] on input "CBRE GWS- [GEOGRAPHIC_DATA]" at bounding box center [255, 273] width 38 height 38
checkbox input "true"
click at [730, 124] on div at bounding box center [1294, 409] width 1418 height 819
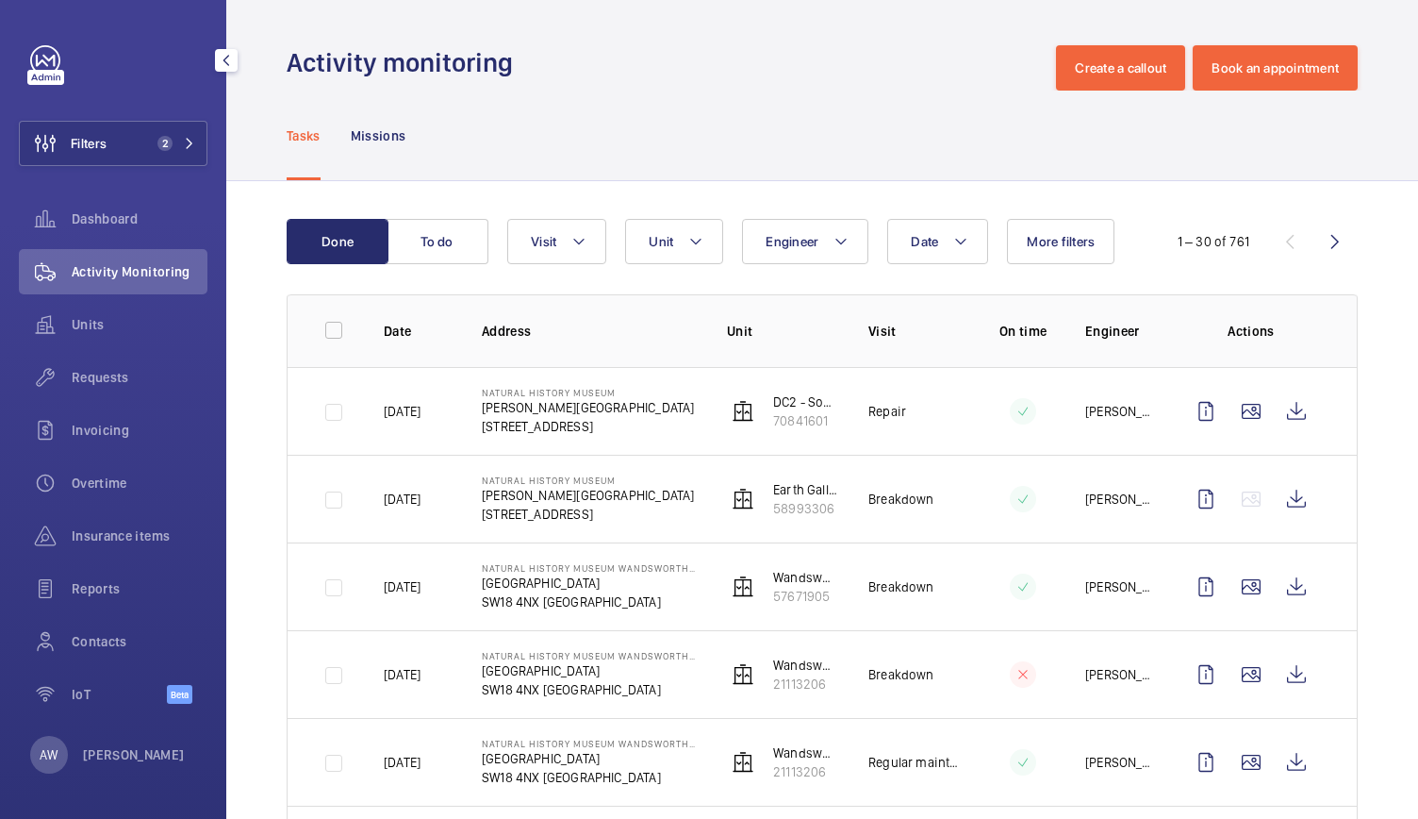
click at [110, 156] on button "Filters 2" at bounding box center [113, 143] width 189 height 45
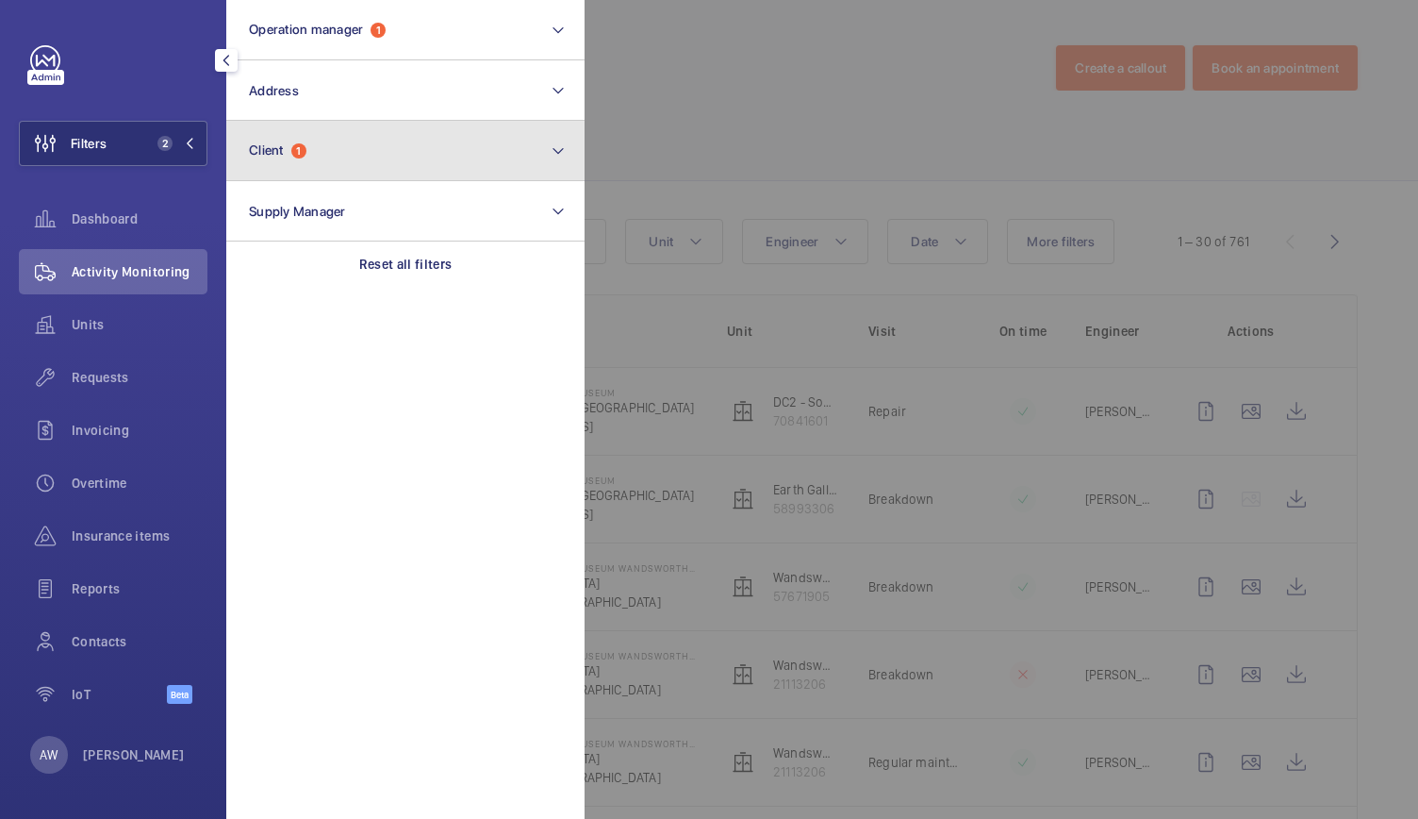
click at [360, 156] on button "Client 1" at bounding box center [405, 151] width 358 height 60
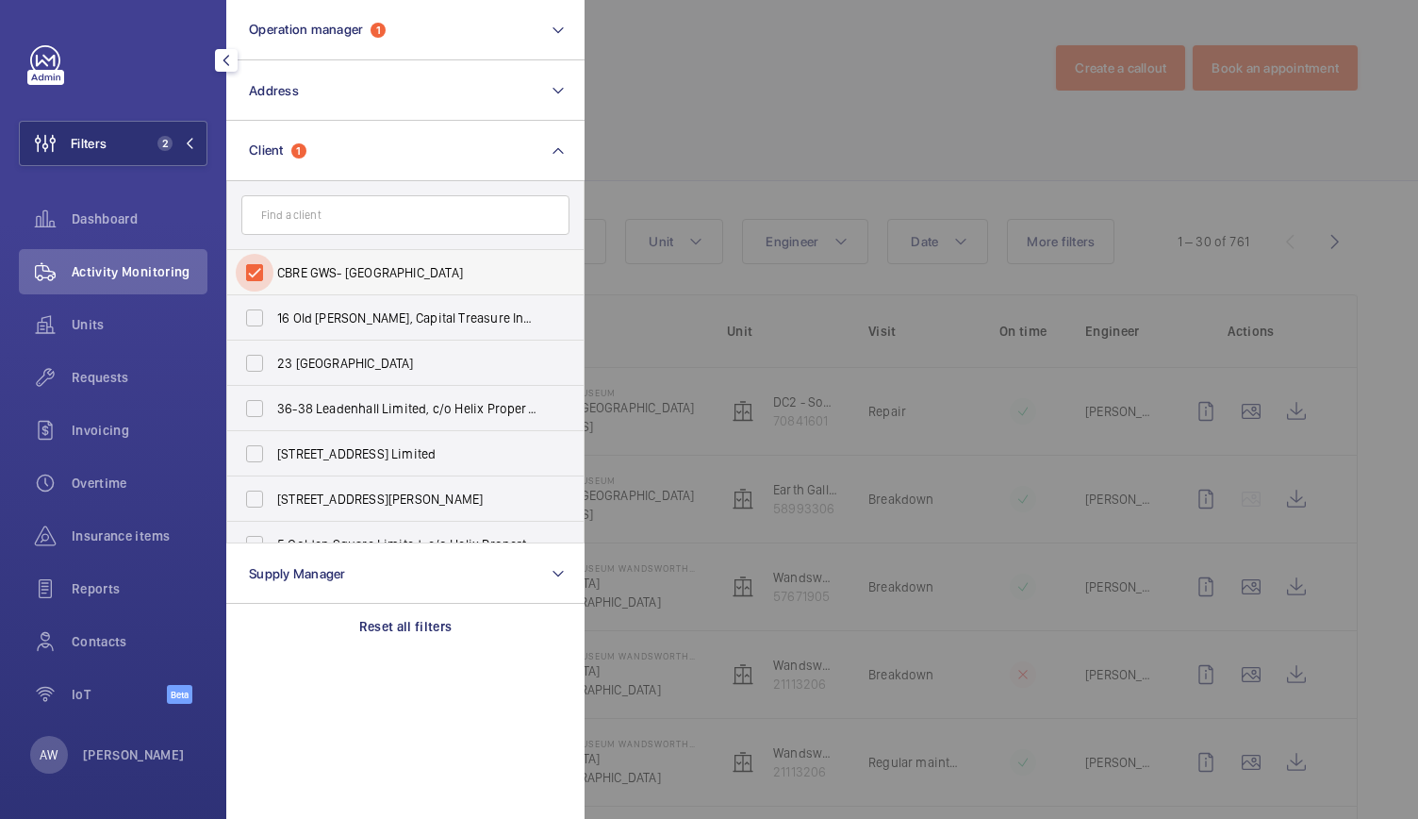
click at [251, 270] on input "CBRE GWS- [GEOGRAPHIC_DATA]" at bounding box center [255, 273] width 38 height 38
checkbox input "false"
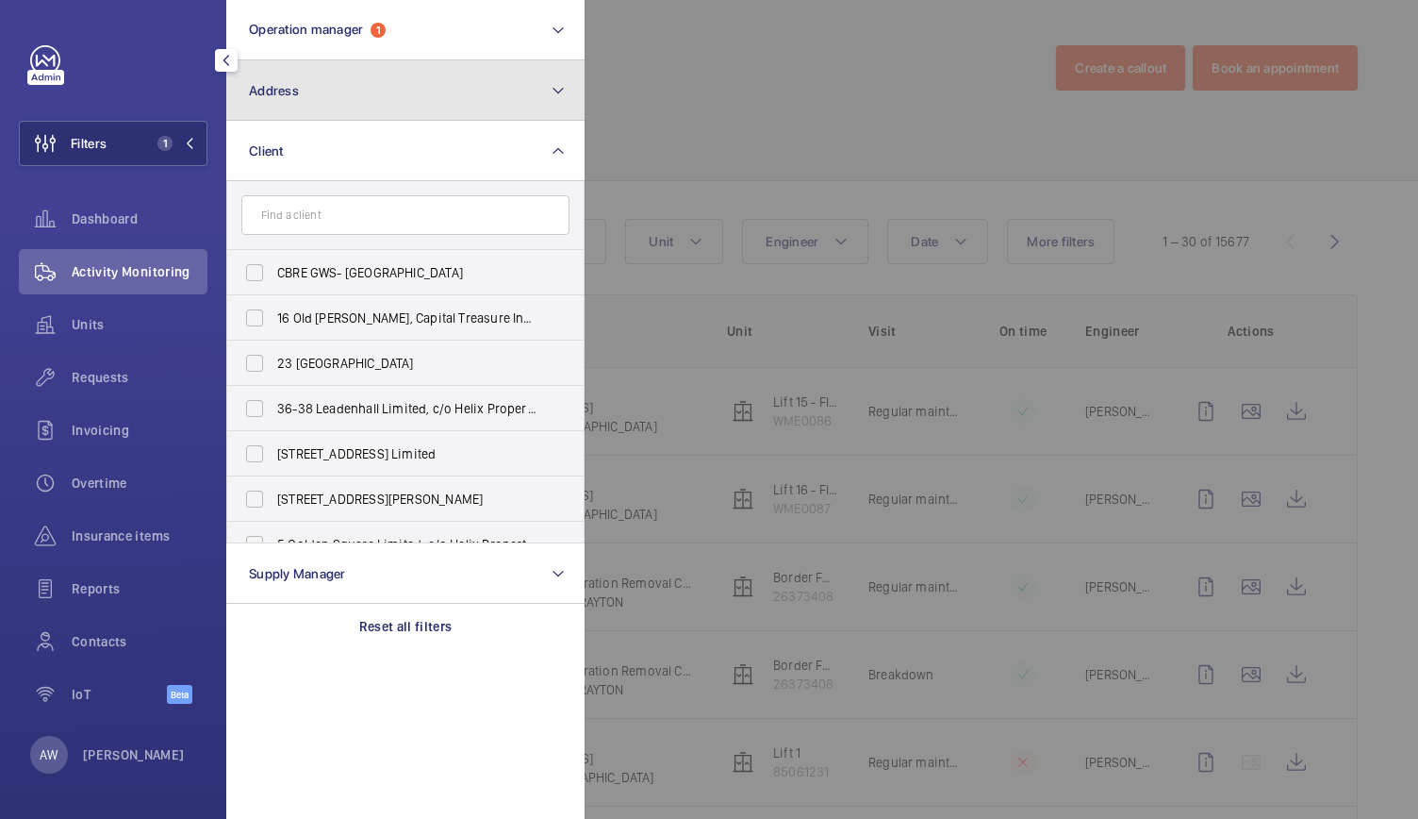
click at [347, 93] on button "Address" at bounding box center [405, 90] width 358 height 60
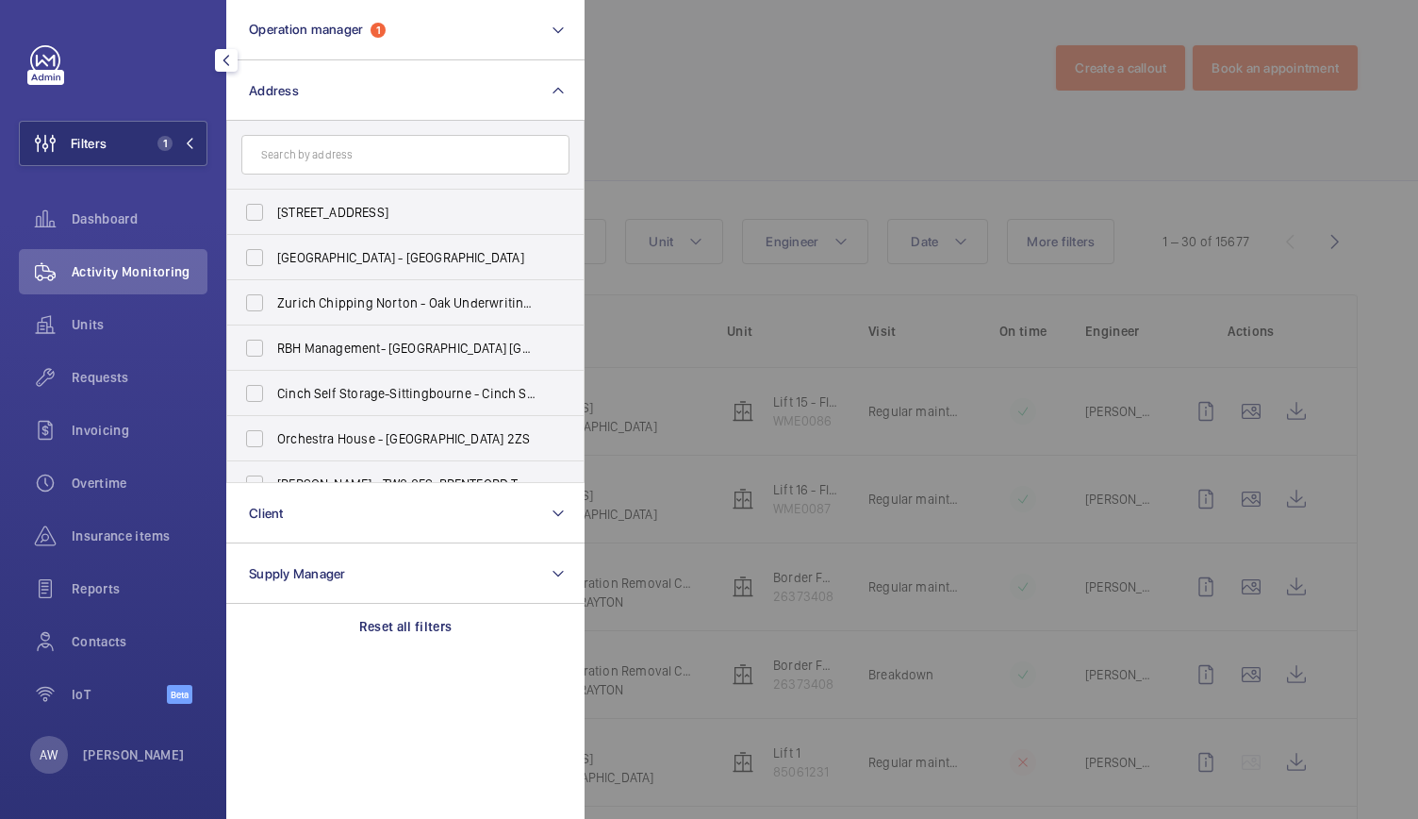
click at [290, 159] on input "text" at bounding box center [405, 155] width 328 height 40
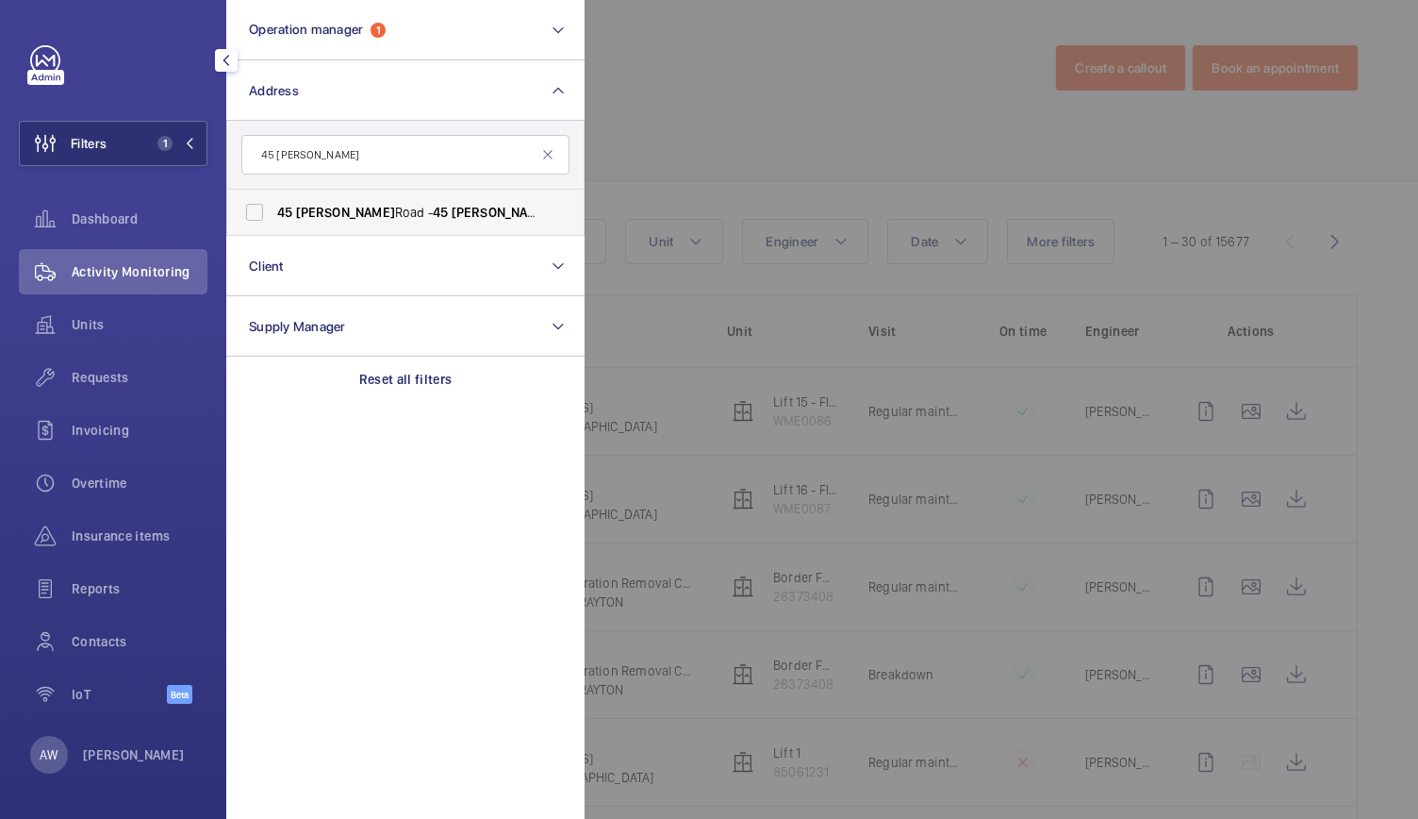
type input "45 [PERSON_NAME]"
click at [308, 191] on label "[STREET_ADDRESS][PERSON_NAME][PERSON_NAME]" at bounding box center [391, 212] width 328 height 45
click at [273, 193] on input "[STREET_ADDRESS][PERSON_NAME][PERSON_NAME]" at bounding box center [255, 212] width 38 height 38
checkbox input "true"
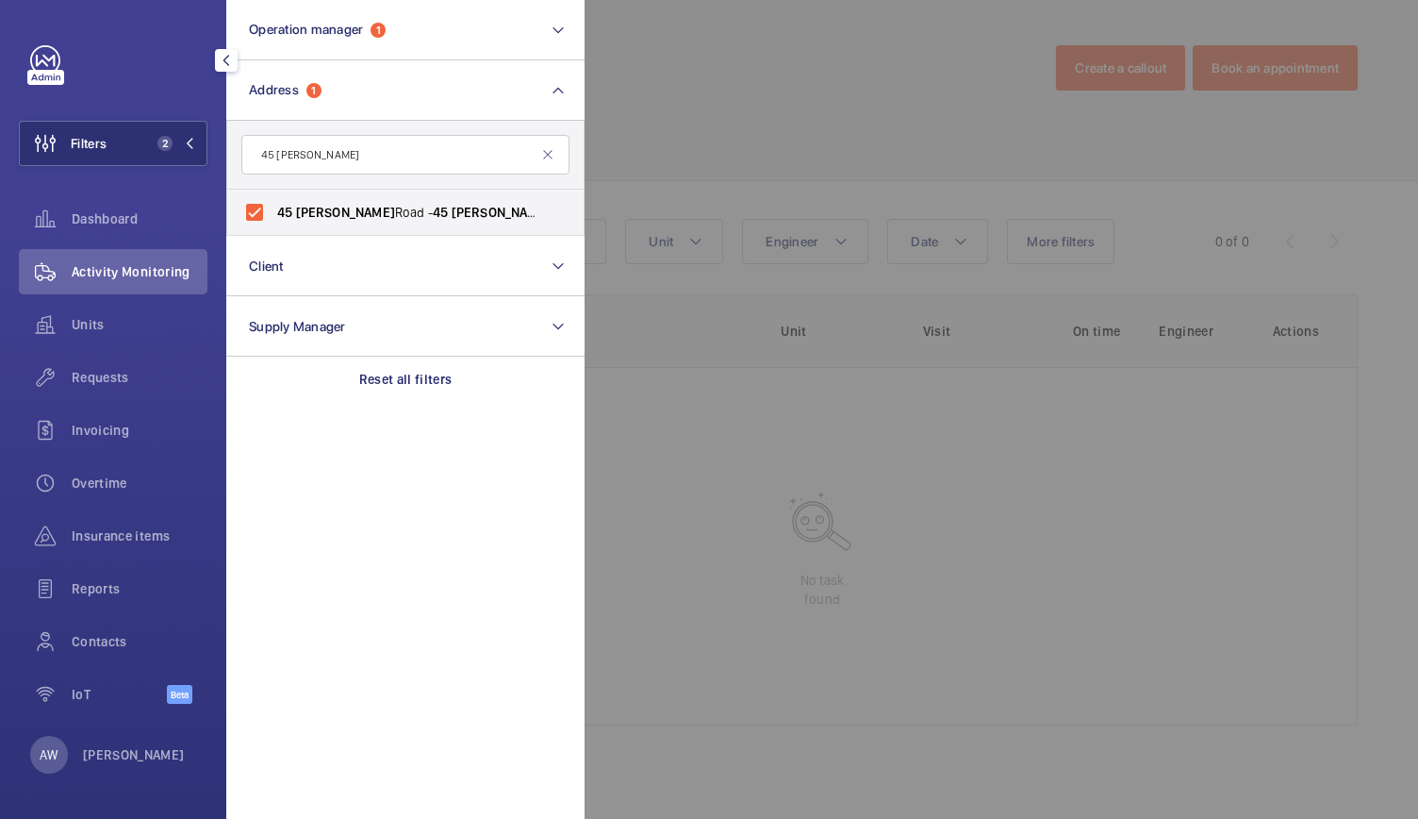
click at [789, 109] on div at bounding box center [1294, 409] width 1418 height 819
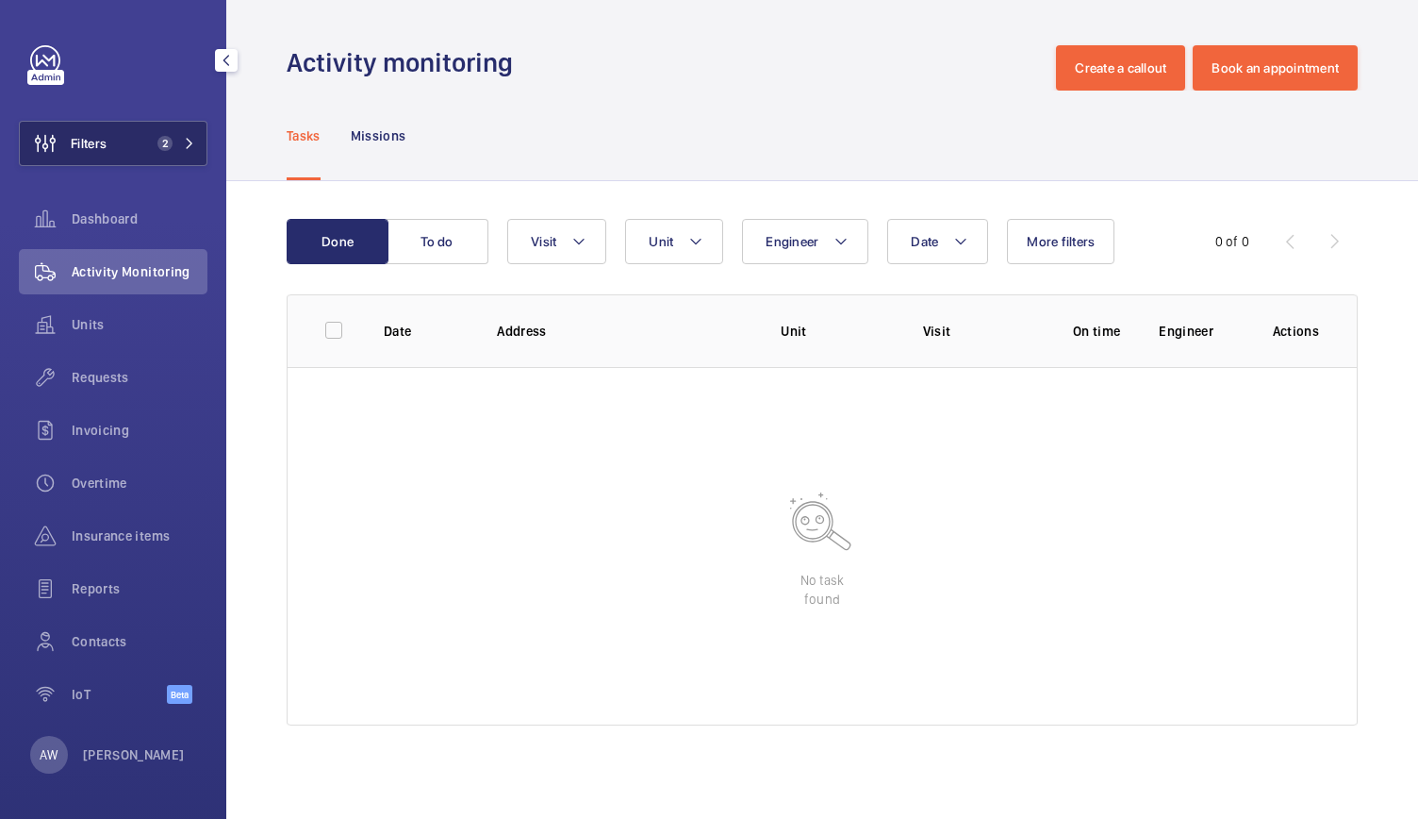
click at [171, 154] on button "Filters 2" at bounding box center [113, 143] width 189 height 45
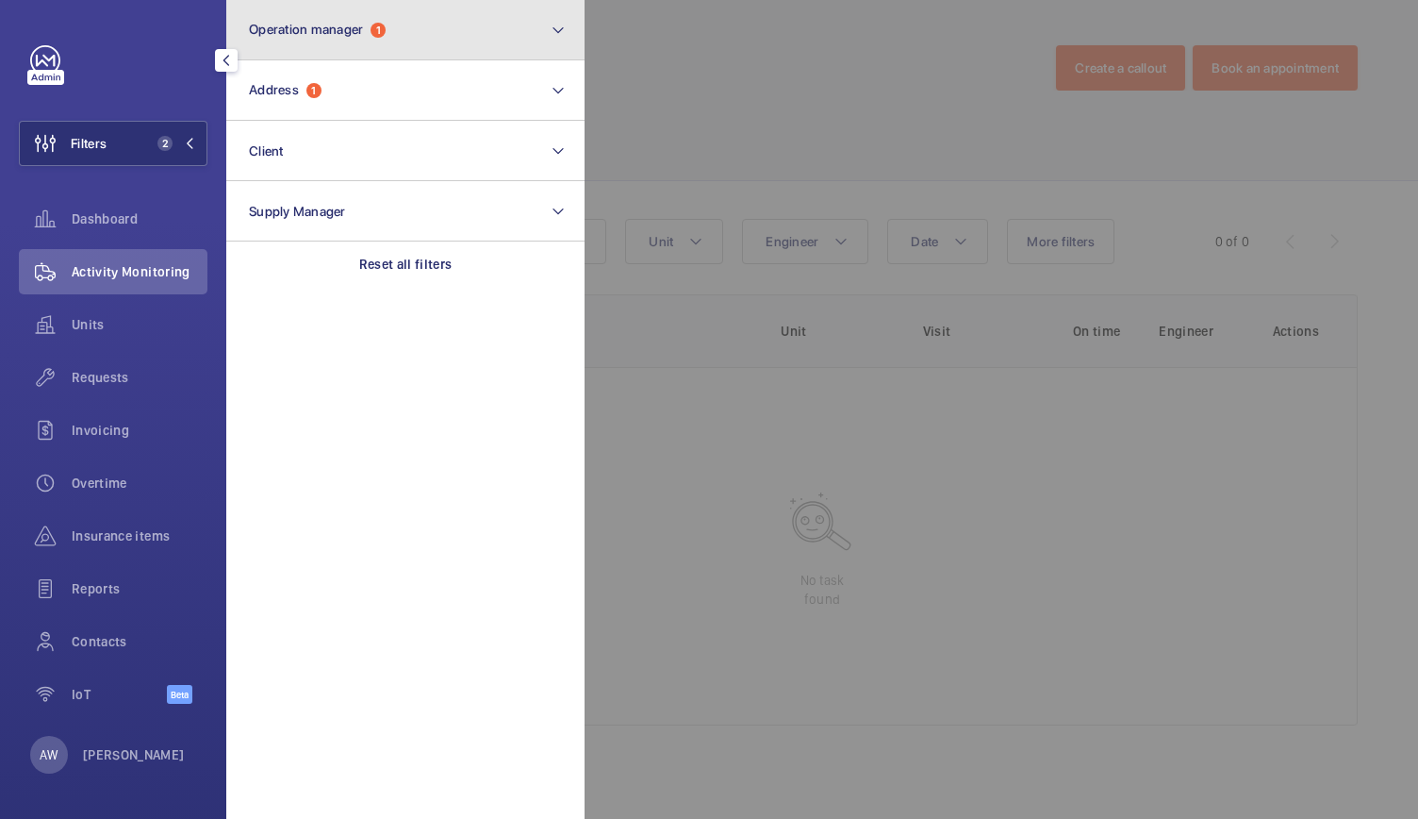
click at [358, 44] on button "Operation manager 1" at bounding box center [405, 30] width 358 height 60
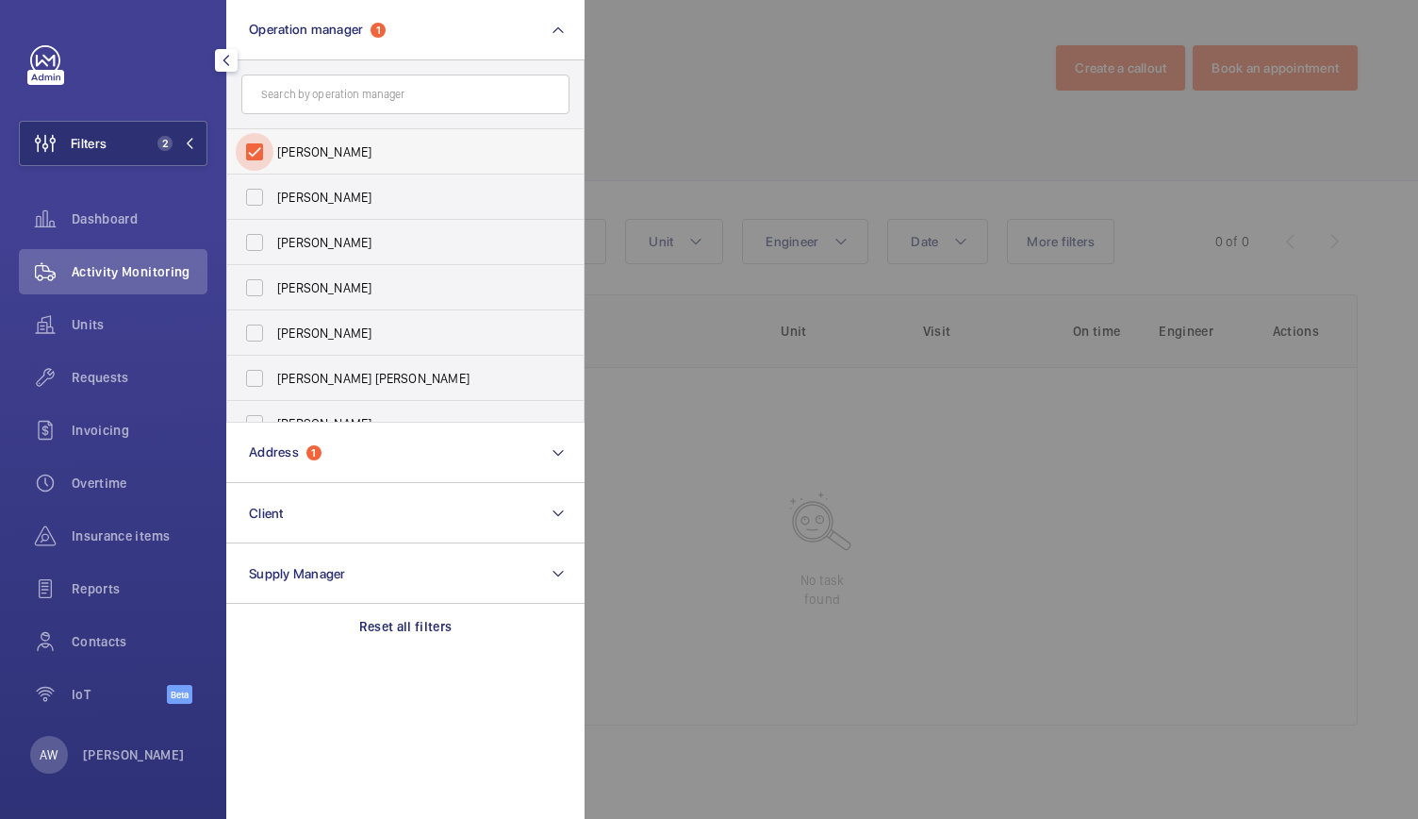
click at [253, 146] on input "[PERSON_NAME]" at bounding box center [255, 152] width 38 height 38
checkbox input "false"
click at [683, 111] on div at bounding box center [1294, 409] width 1418 height 819
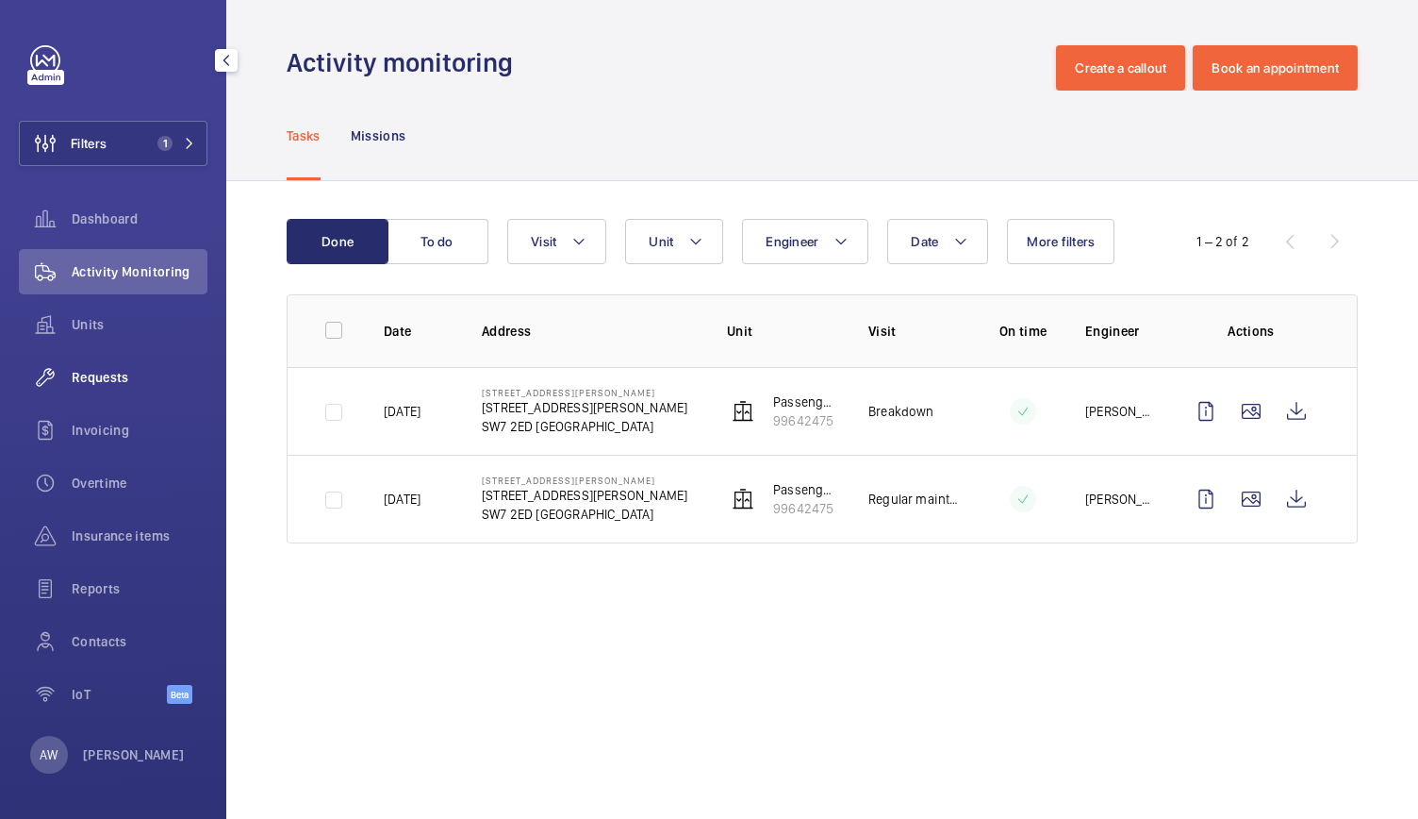
click at [93, 373] on span "Requests" at bounding box center [140, 377] width 136 height 19
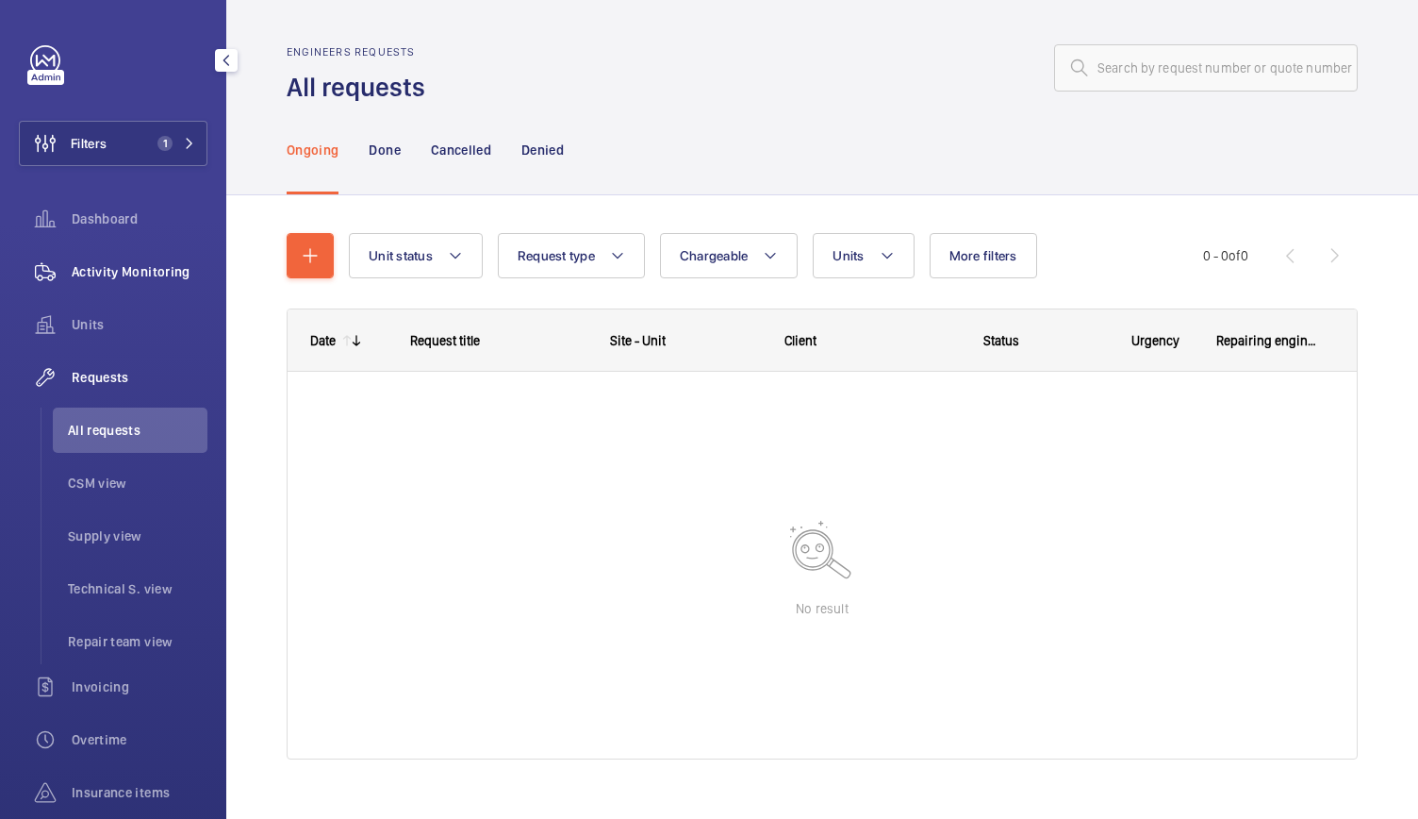
click at [128, 280] on span "Activity Monitoring" at bounding box center [140, 271] width 136 height 19
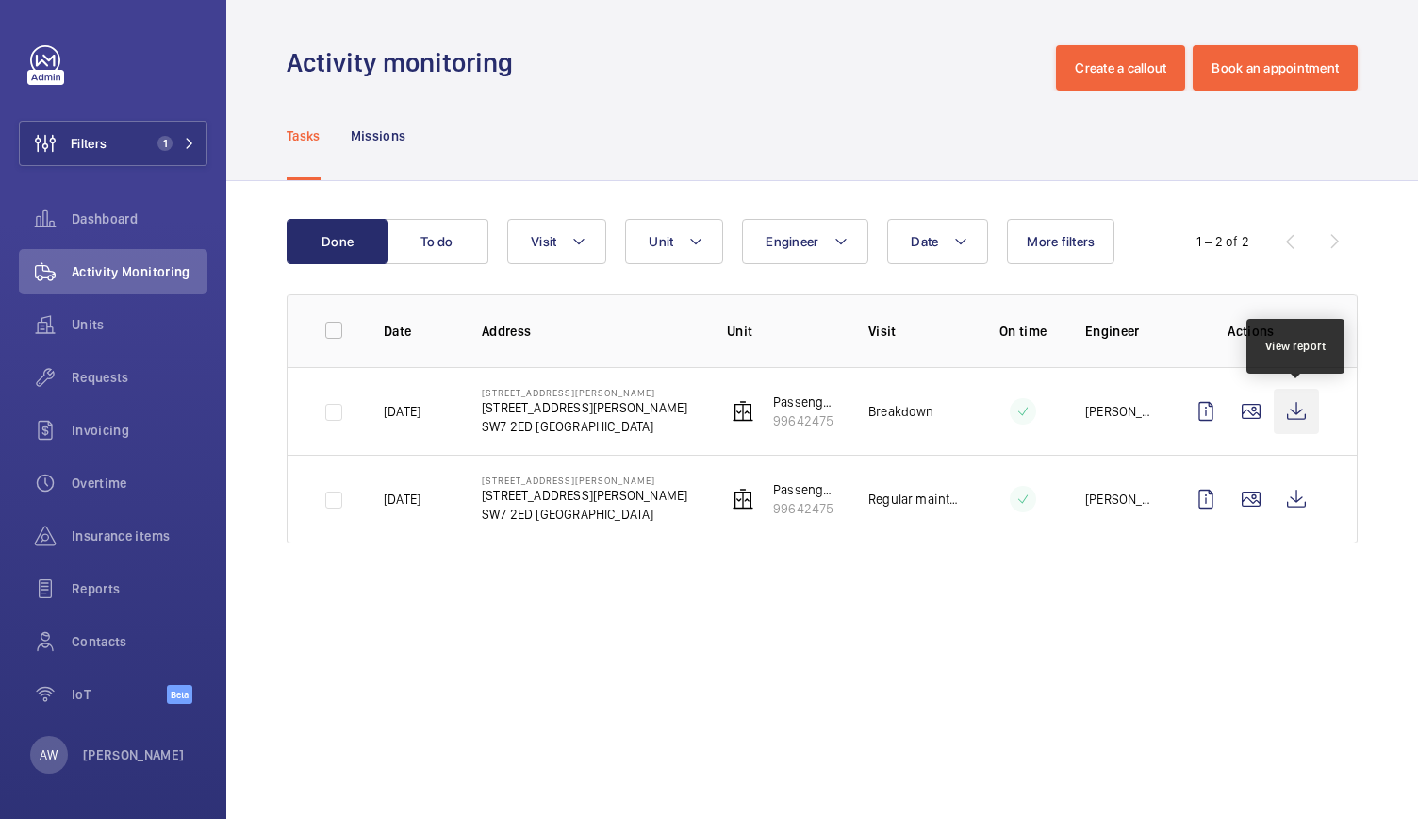
click at [1287, 410] on wm-front-icon-button at bounding box center [1296, 411] width 45 height 45
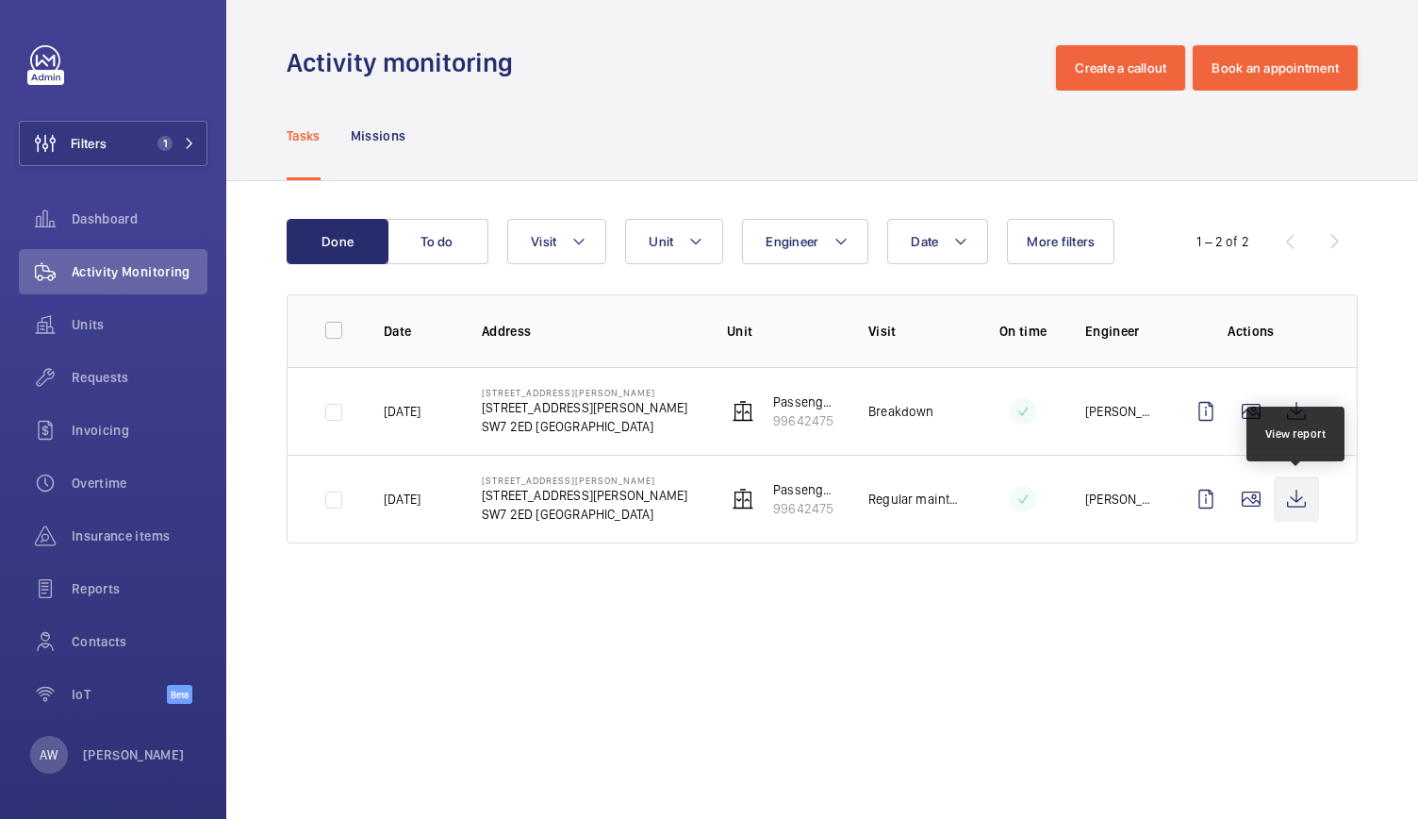
click at [1298, 488] on wm-front-icon-button at bounding box center [1296, 498] width 45 height 45
click at [95, 371] on span "Requests" at bounding box center [140, 377] width 136 height 19
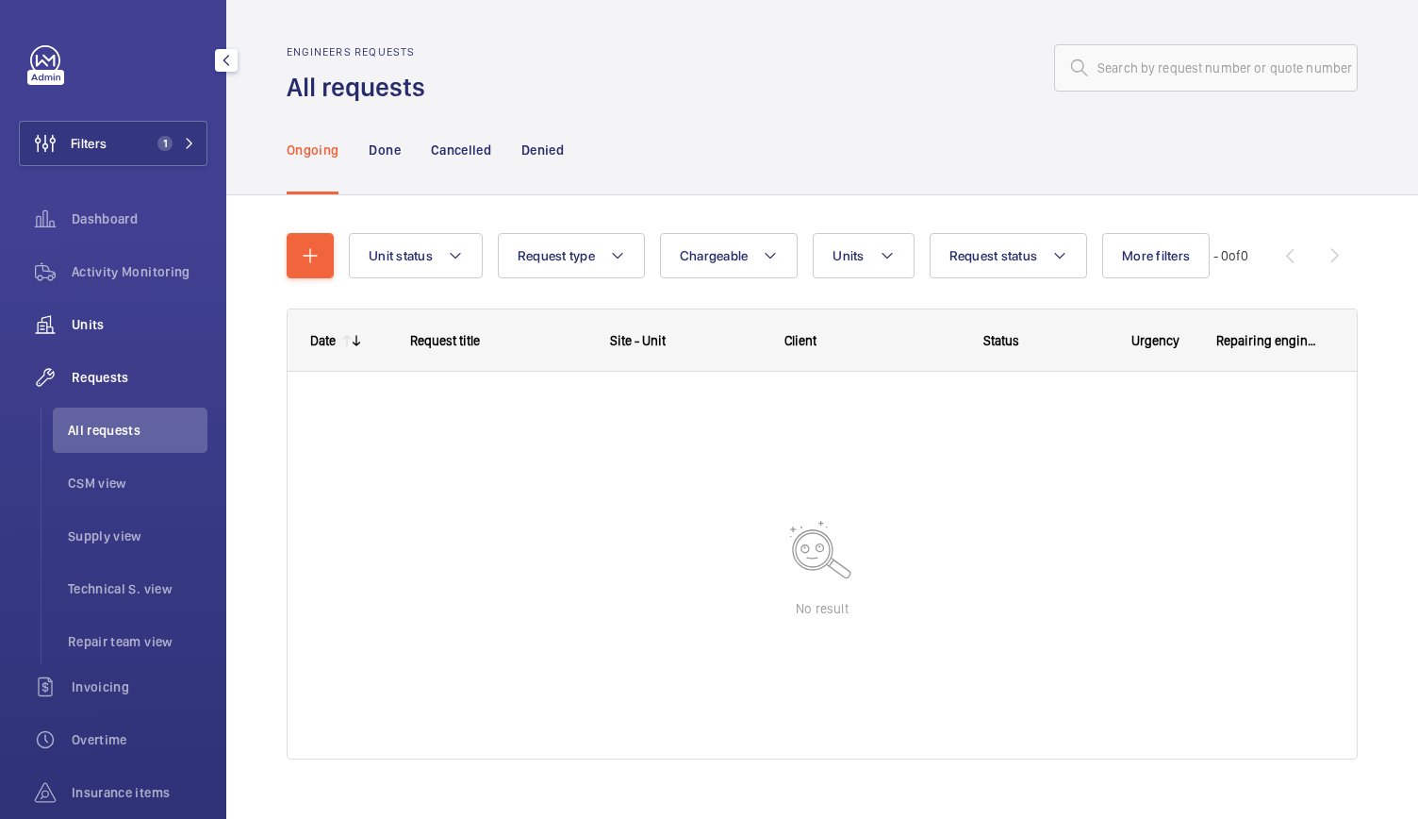
click at [90, 308] on div "Units" at bounding box center [113, 324] width 189 height 45
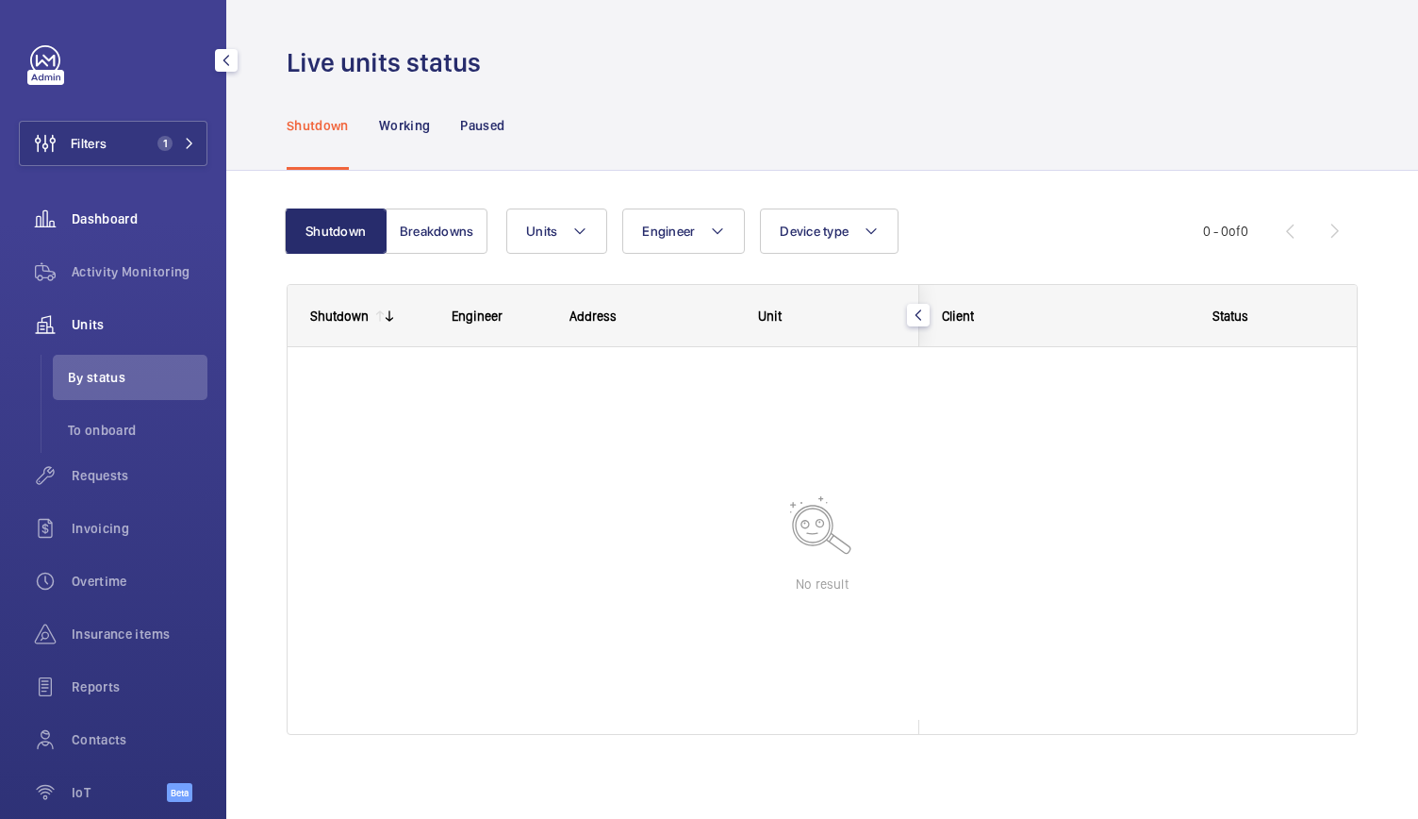
click at [101, 210] on span "Dashboard" at bounding box center [140, 218] width 136 height 19
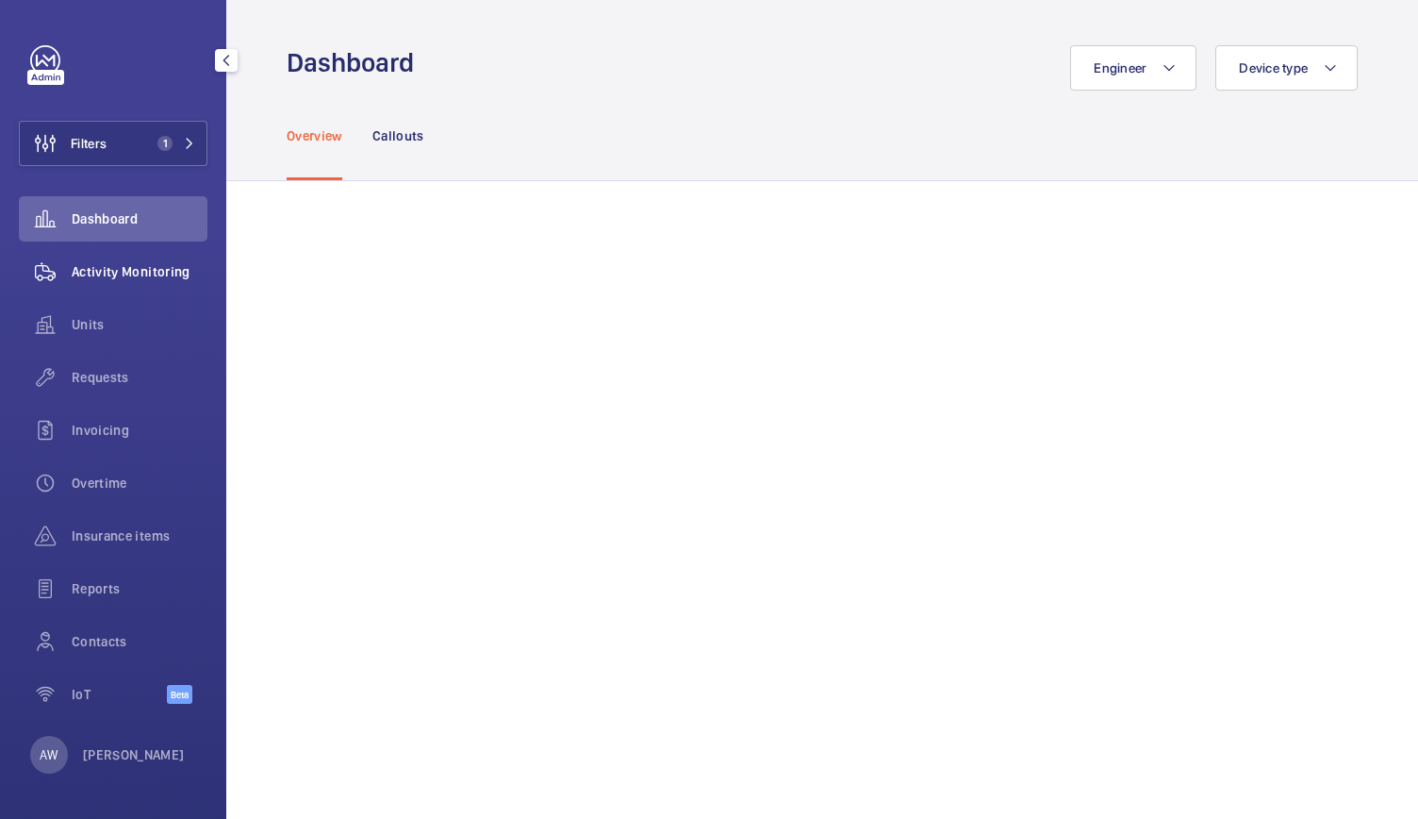
click at [170, 280] on span "Activity Monitoring" at bounding box center [140, 271] width 136 height 19
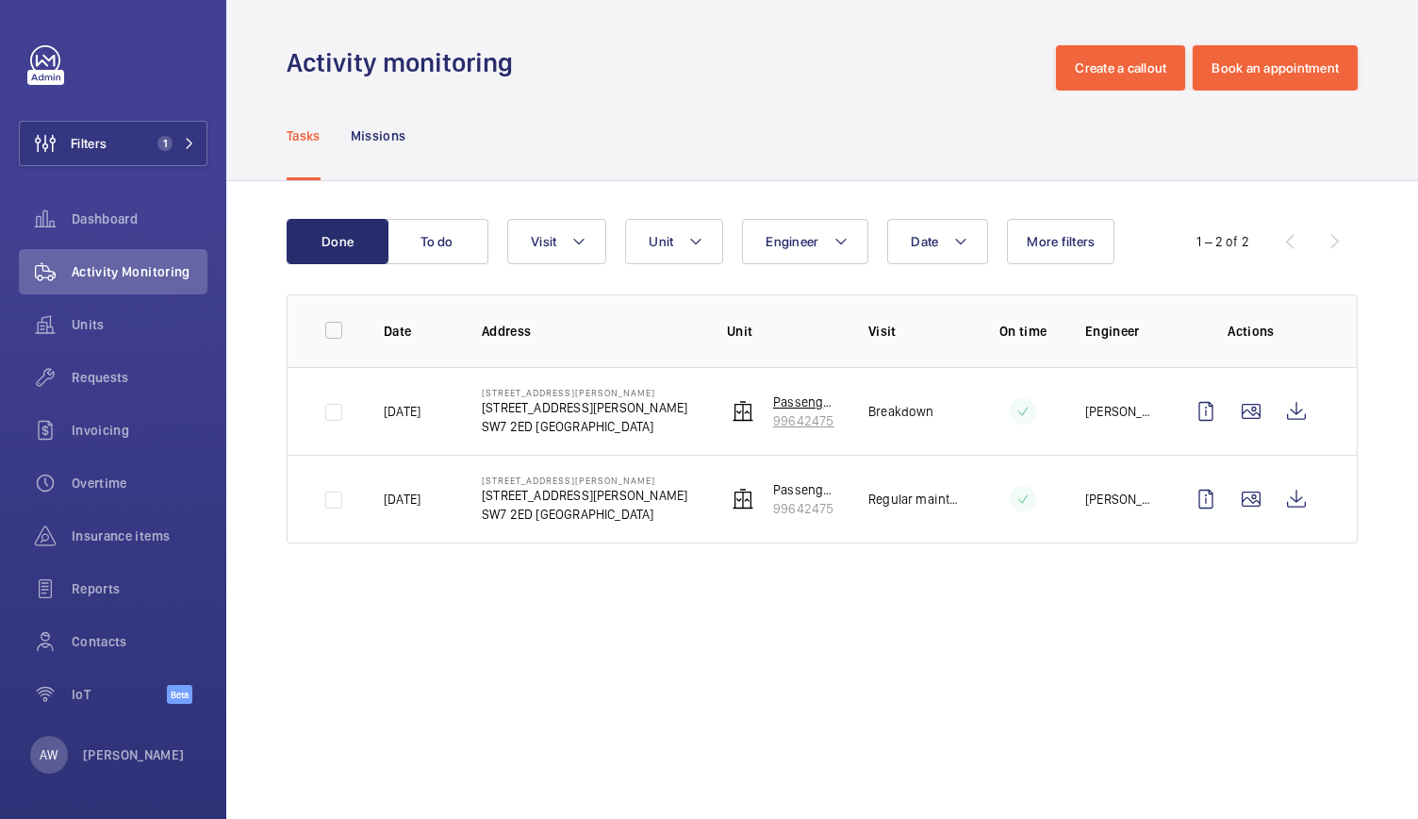
click at [810, 412] on p "99642475" at bounding box center [805, 420] width 65 height 19
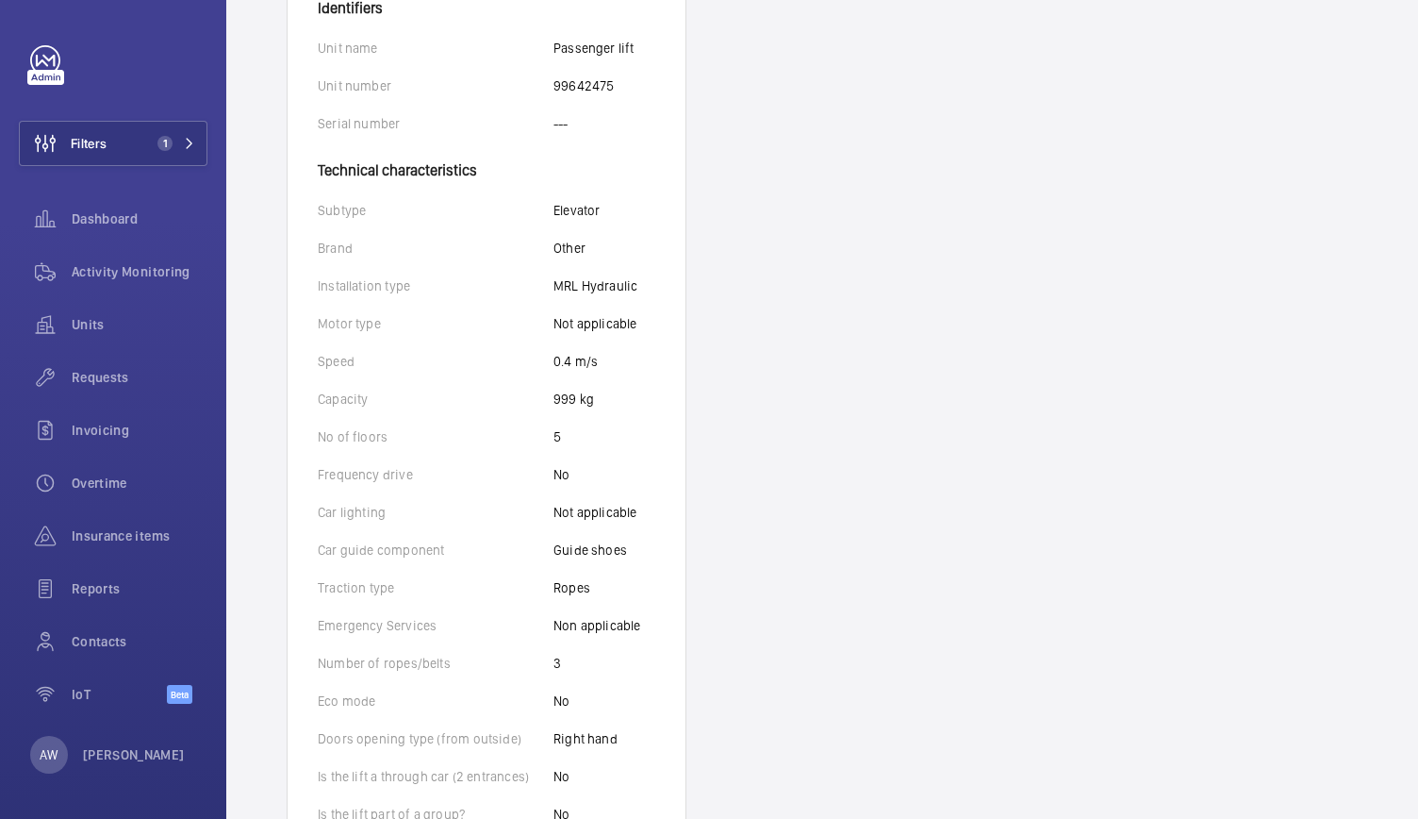
scroll to position [438, 0]
